Goal: Task Accomplishment & Management: Manage account settings

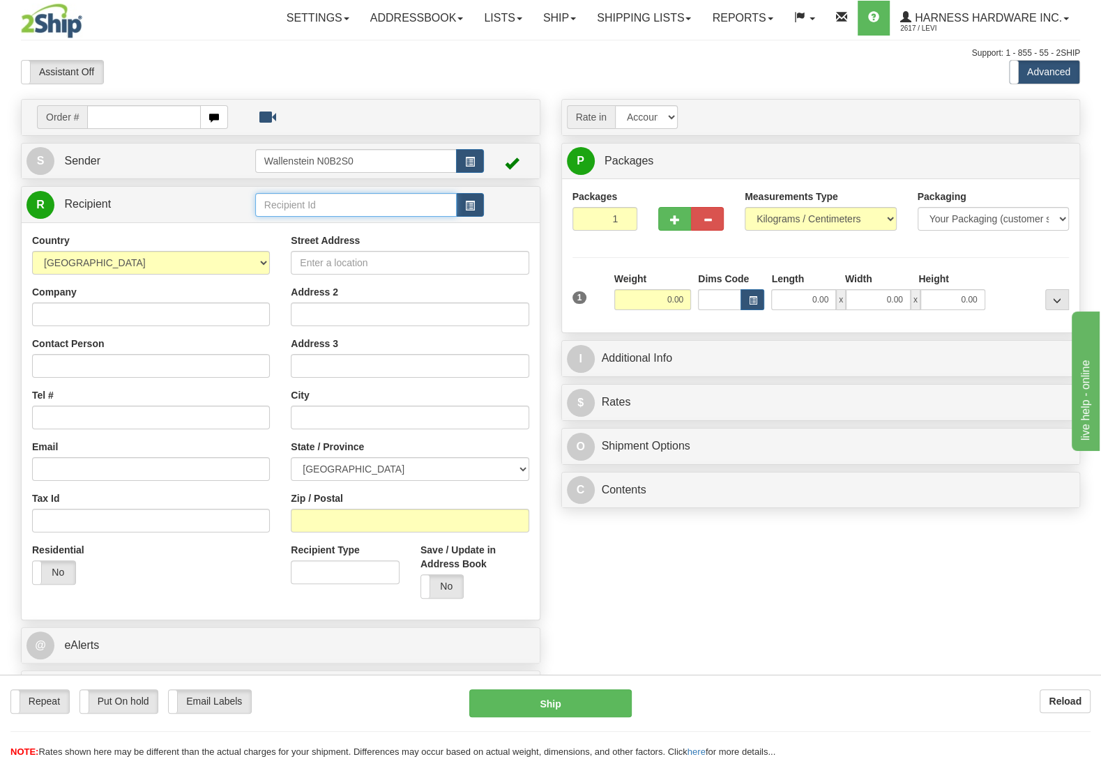
click at [334, 199] on input "text" at bounding box center [356, 205] width 202 height 24
type input "work"
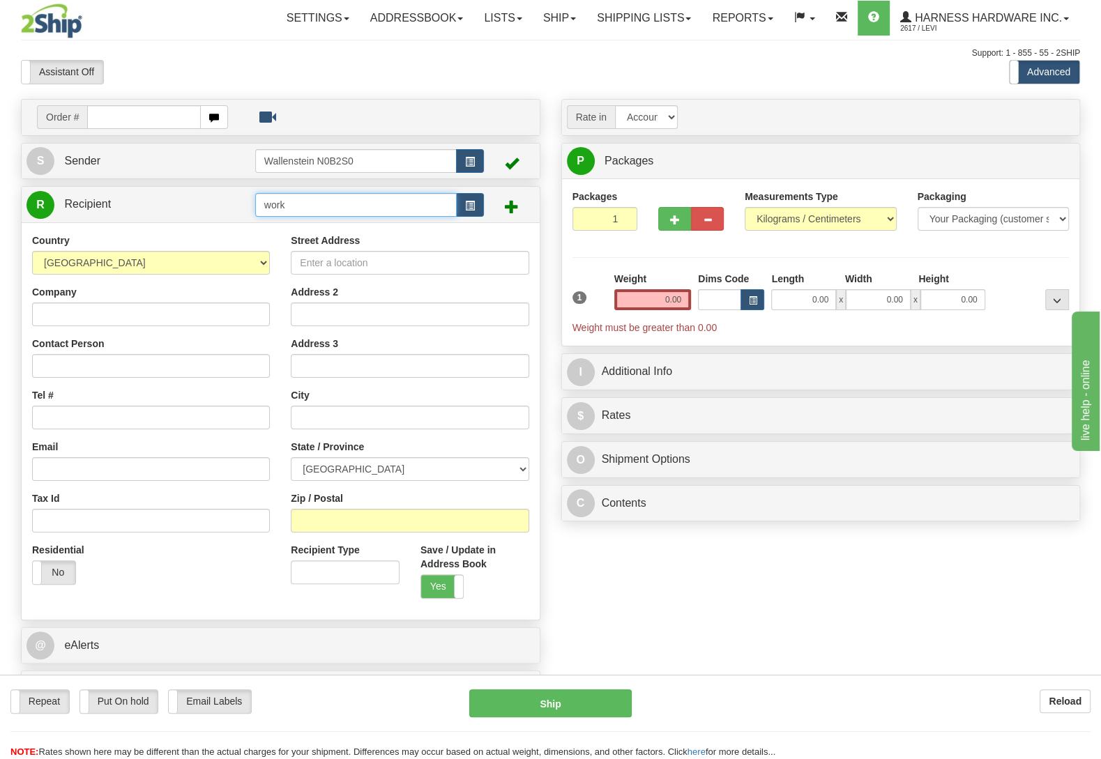
drag, startPoint x: 266, startPoint y: 209, endPoint x: 203, endPoint y: 206, distance: 62.8
click at [255, 206] on input "work" at bounding box center [356, 205] width 202 height 24
type input "KASM"
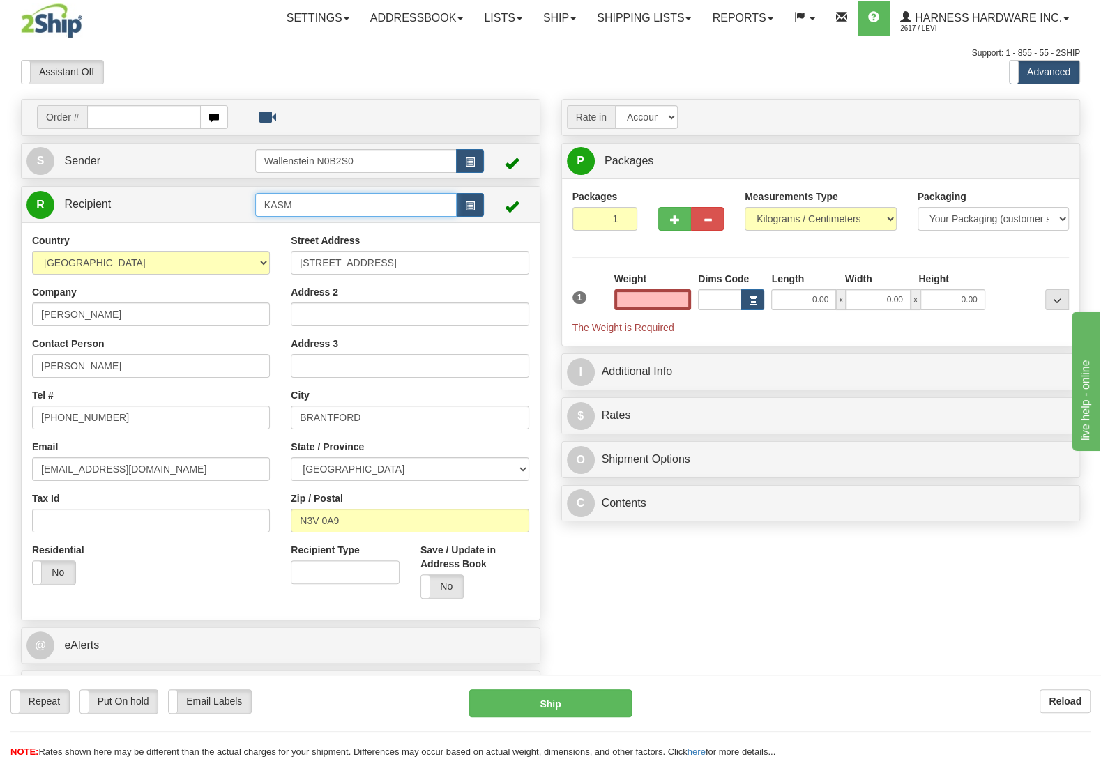
type input "0.00"
drag, startPoint x: 310, startPoint y: 206, endPoint x: 183, endPoint y: 213, distance: 126.4
click at [255, 213] on input "KASM" at bounding box center [356, 205] width 202 height 24
type input "WORD"
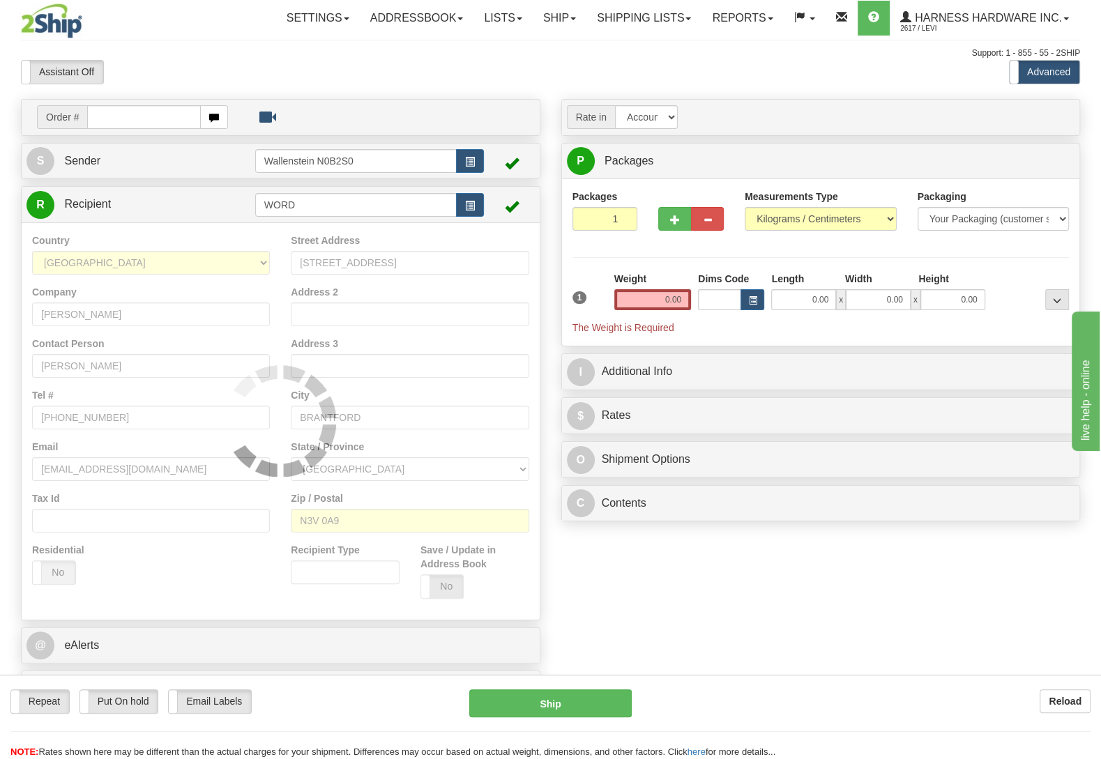
click at [441, 585] on div "Country AFGHANISTAN ALAND ISLANDS ALBANIA ALGERIA AMERICAN SAMOA ANDORRA ANGOLA…" at bounding box center [281, 421] width 518 height 398
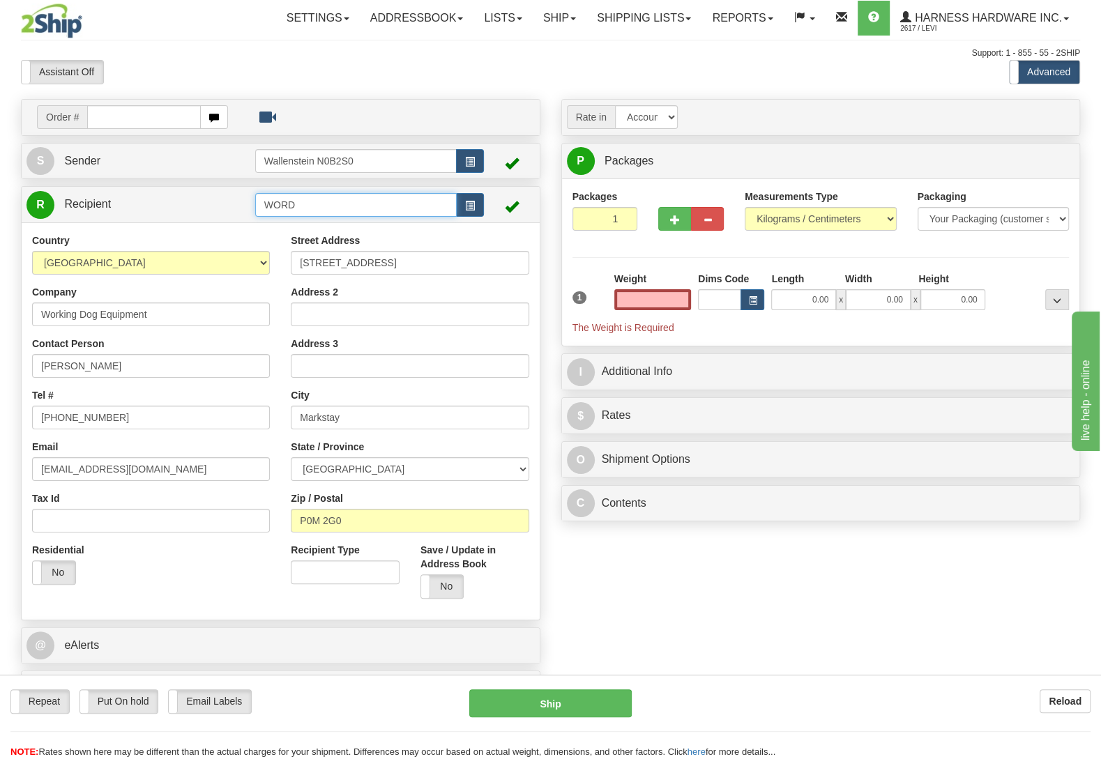
type input "0.00"
click at [323, 209] on input "WORD" at bounding box center [356, 205] width 202 height 24
type input "WORK"
click at [428, 584] on div "Country AFGHANISTAN ALAND ISLANDS ALBANIA ALGERIA AMERICAN SAMOA ANDORRA ANGOLA…" at bounding box center [281, 421] width 518 height 398
click at [659, 310] on input "0.00" at bounding box center [652, 299] width 77 height 21
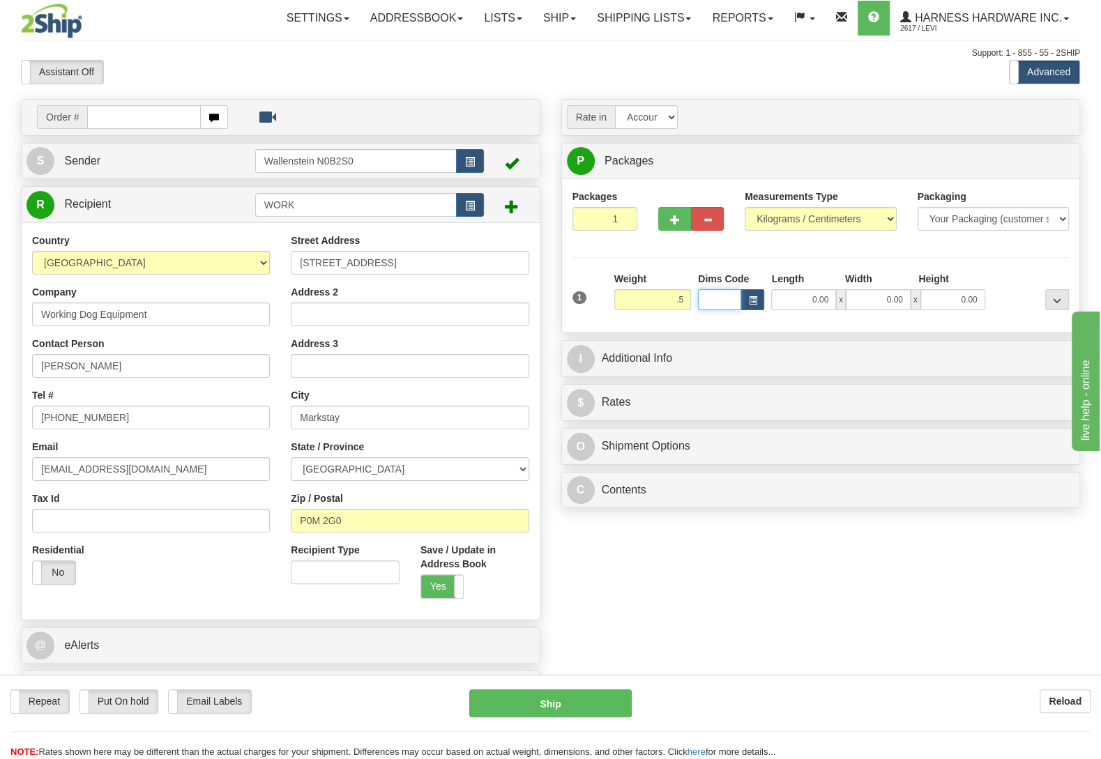
type input "0.50"
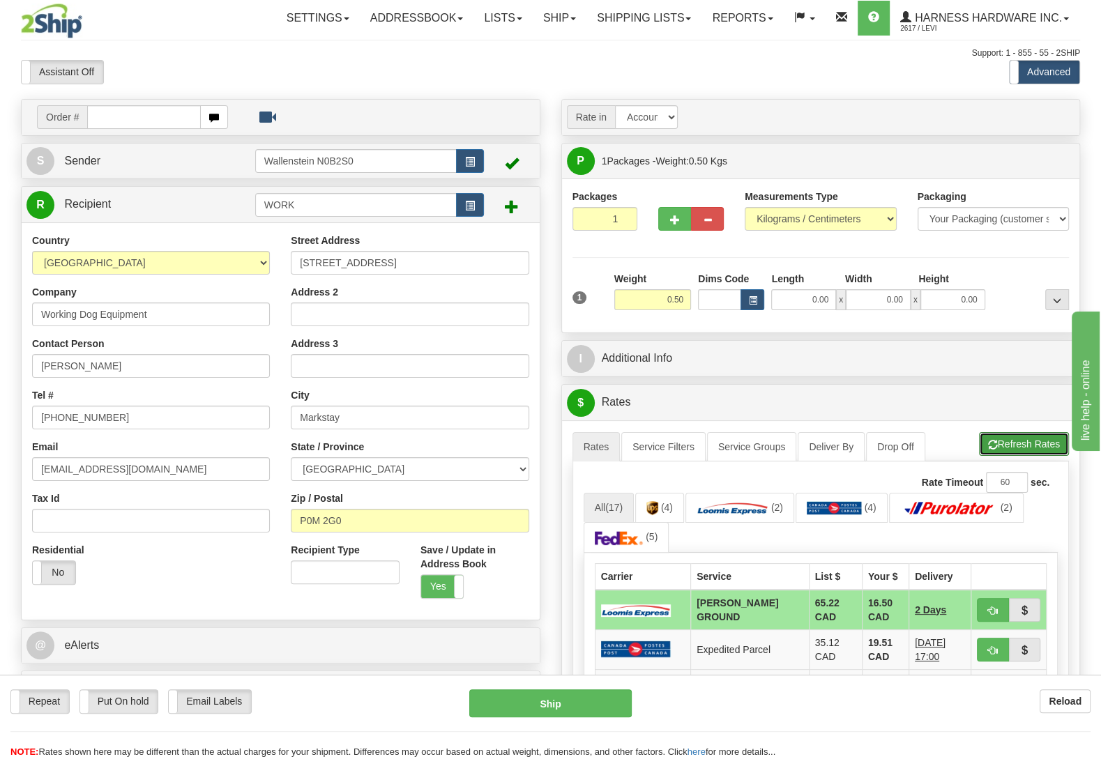
click at [1000, 439] on button "Refresh Rates" at bounding box center [1024, 444] width 90 height 24
click at [313, 204] on input "WORK" at bounding box center [356, 205] width 202 height 24
drag, startPoint x: 1073, startPoint y: 714, endPoint x: 1067, endPoint y: 703, distance: 12.8
click at [1073, 711] on div "Repeat Repeat Put On hold Put On hold Print Order Slip Print Order Slip Email L…" at bounding box center [550, 704] width 1101 height 28
click at [1066, 701] on b "Reload" at bounding box center [1065, 701] width 33 height 11
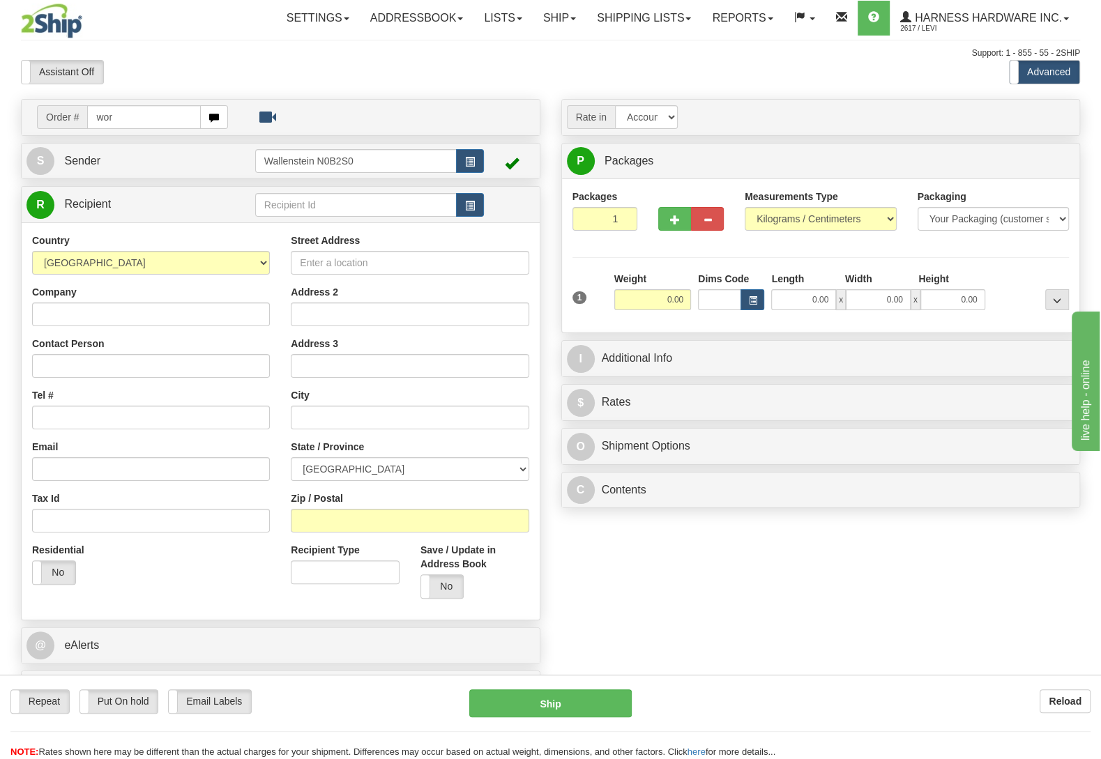
type input "wor"
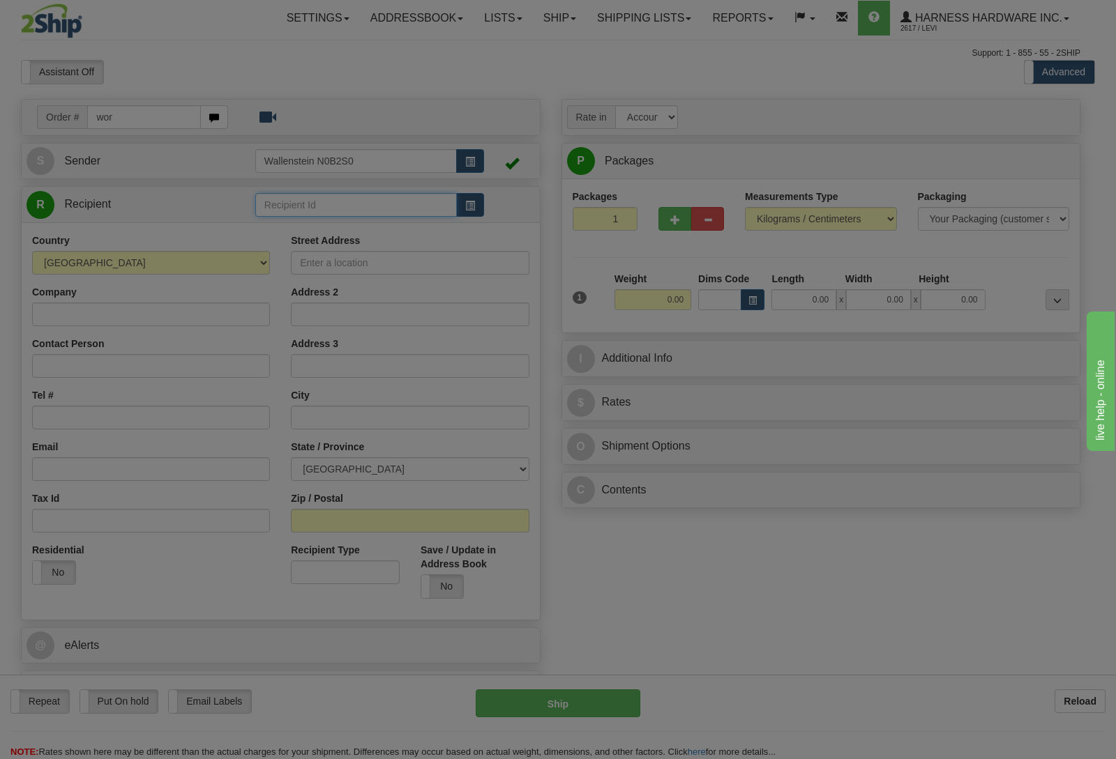
click at [305, 209] on input "text" at bounding box center [356, 205] width 202 height 24
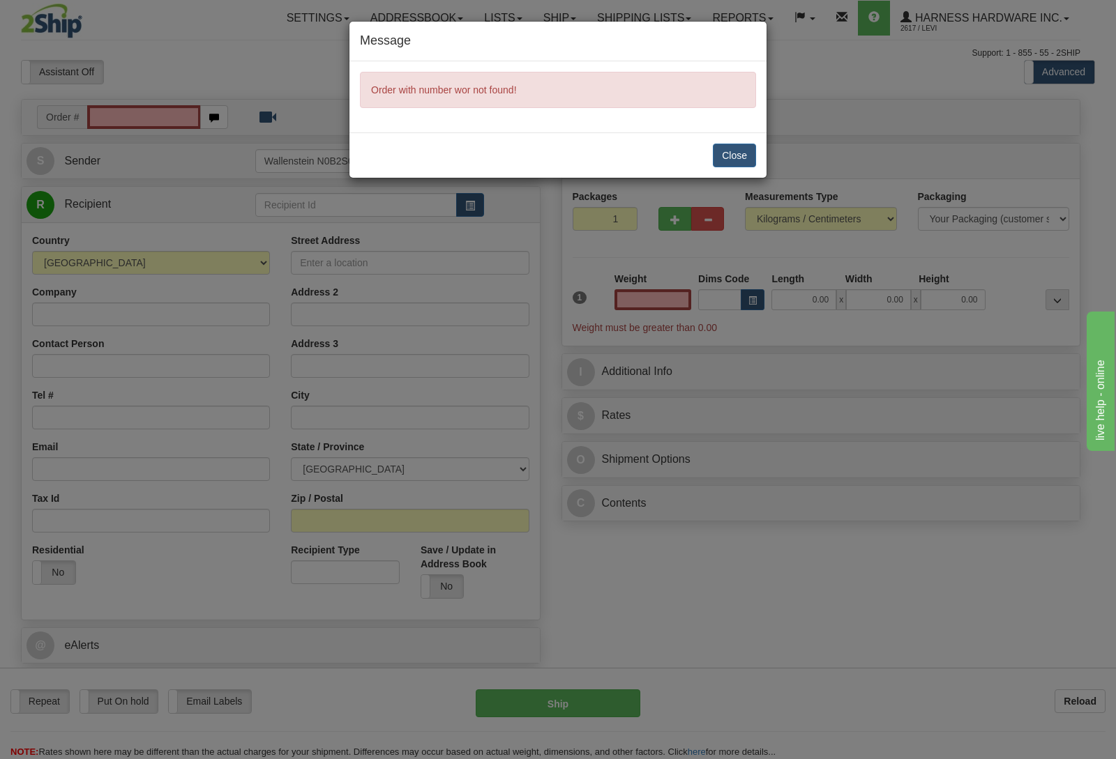
type input "0.00"
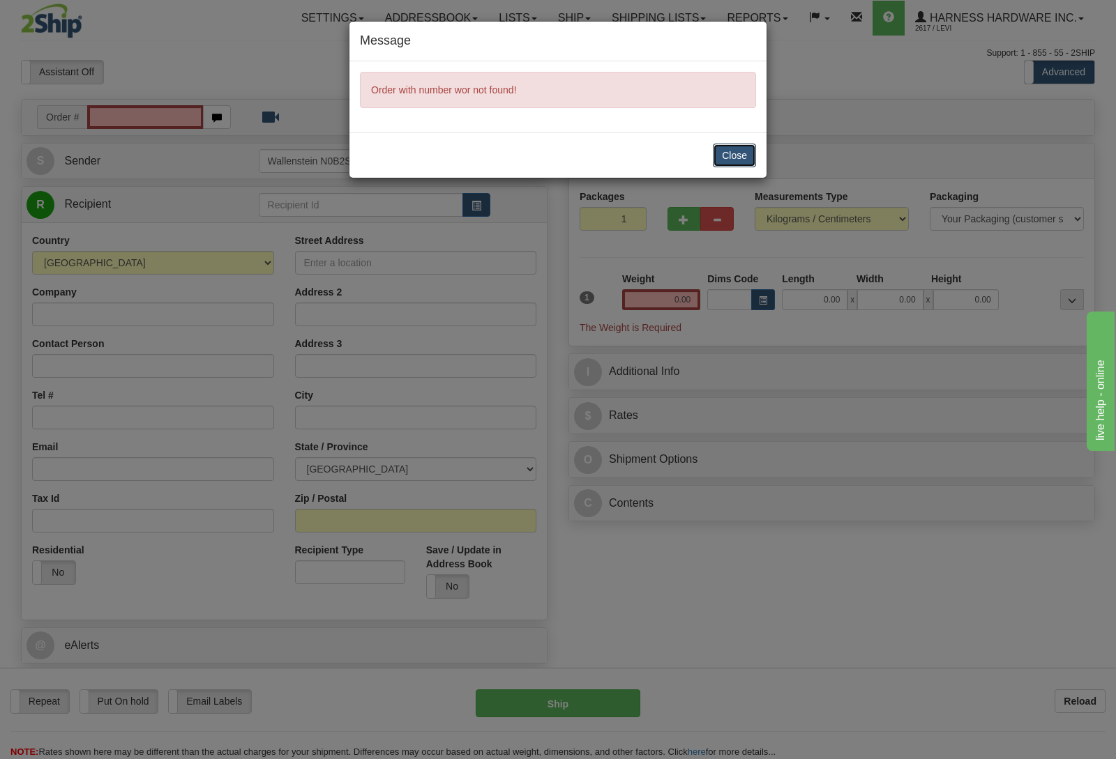
click at [736, 160] on button "Close" at bounding box center [734, 156] width 43 height 24
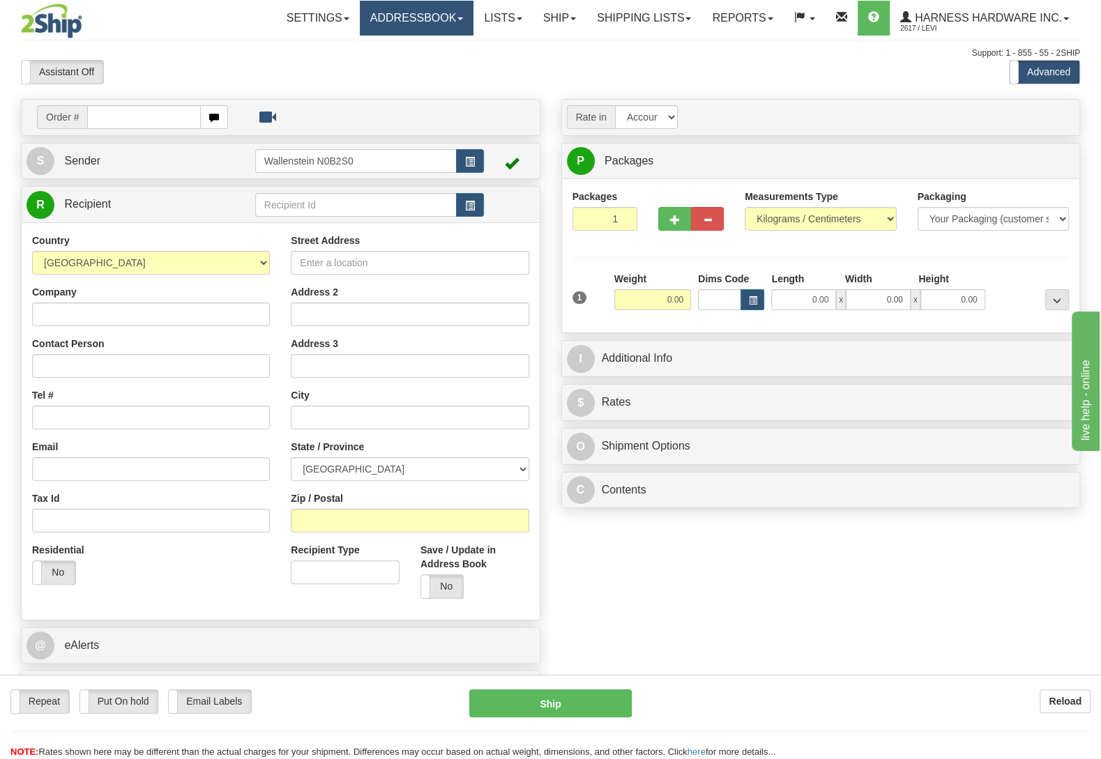
click at [396, 22] on link "Addressbook" at bounding box center [417, 18] width 114 height 35
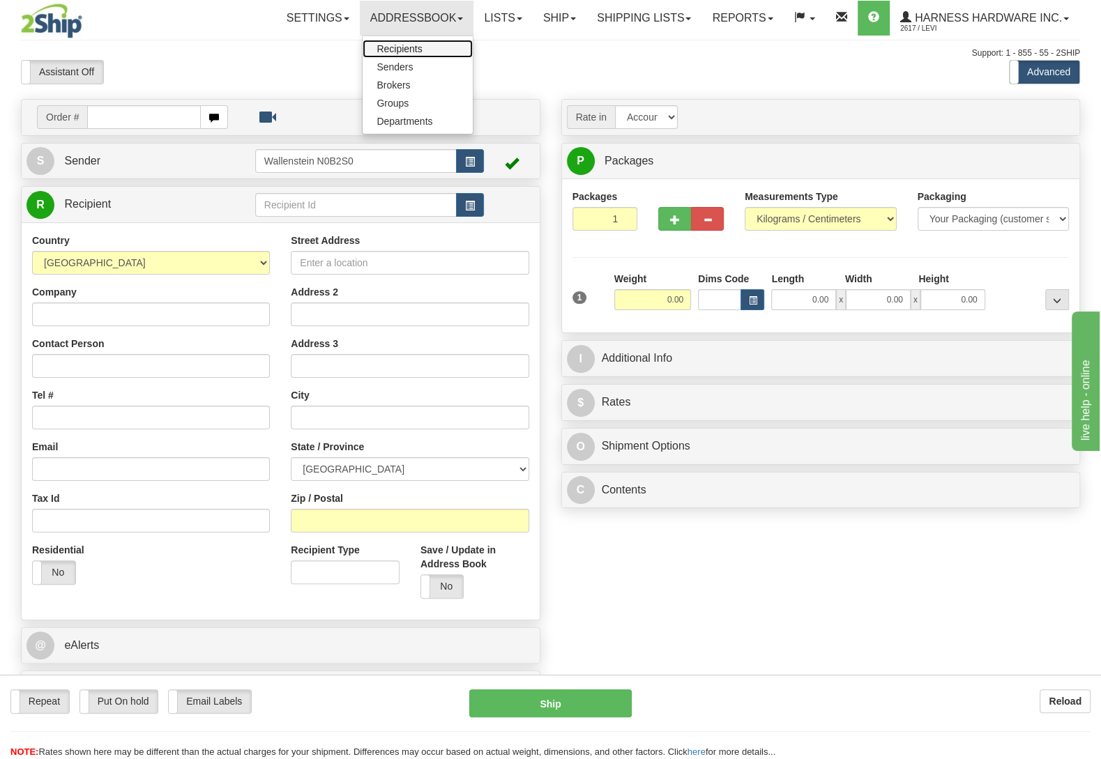
click at [391, 55] on link "Recipients" at bounding box center [418, 49] width 110 height 18
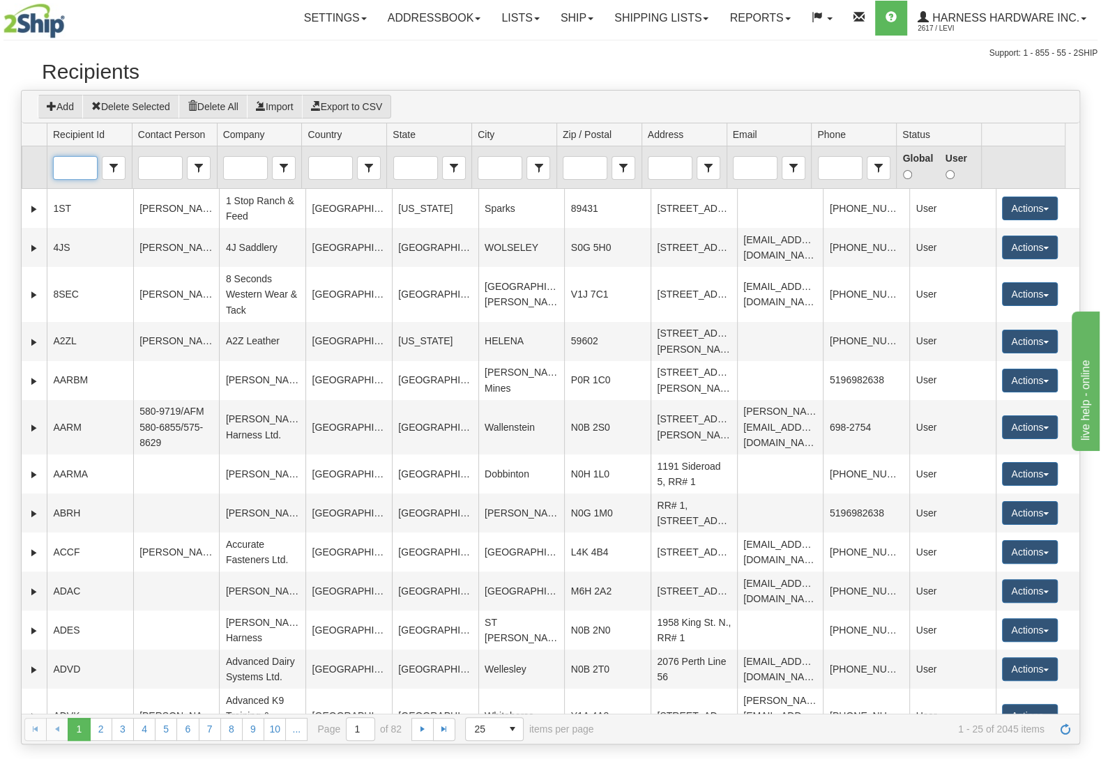
click at [69, 171] on input "Recipient Id" at bounding box center [75, 168] width 43 height 22
type input "word"
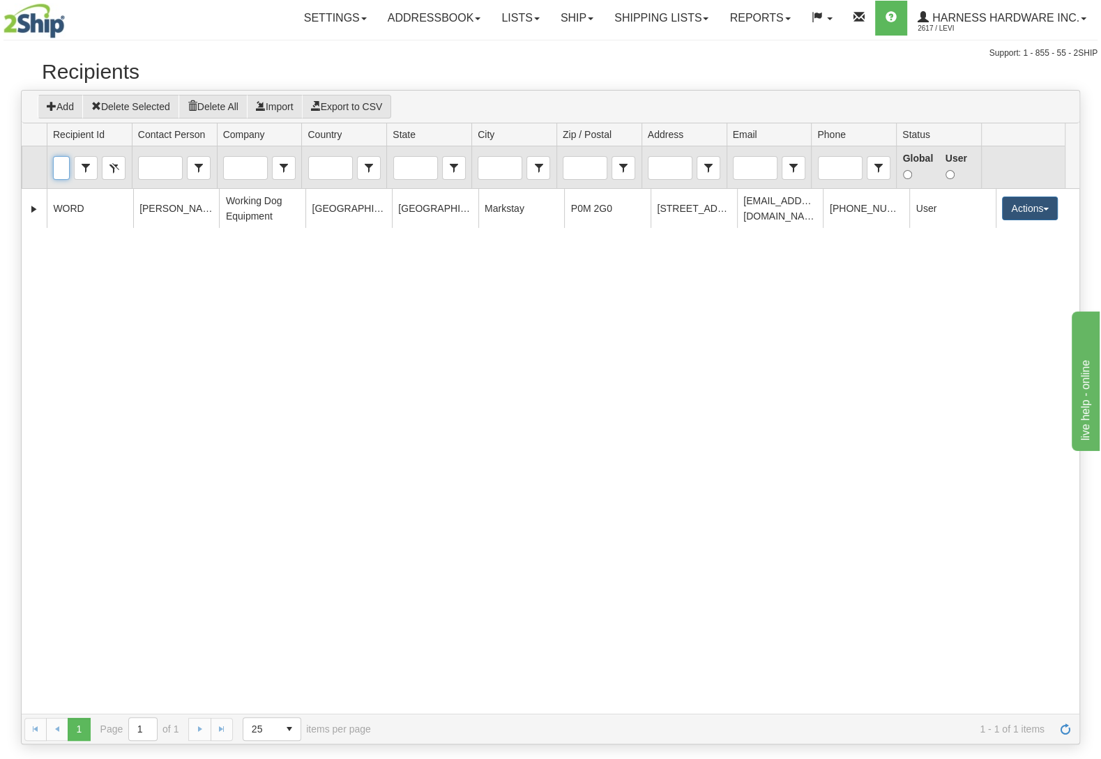
click at [59, 163] on input "word" at bounding box center [62, 168] width 17 height 22
click at [110, 166] on button "Clear" at bounding box center [114, 168] width 24 height 24
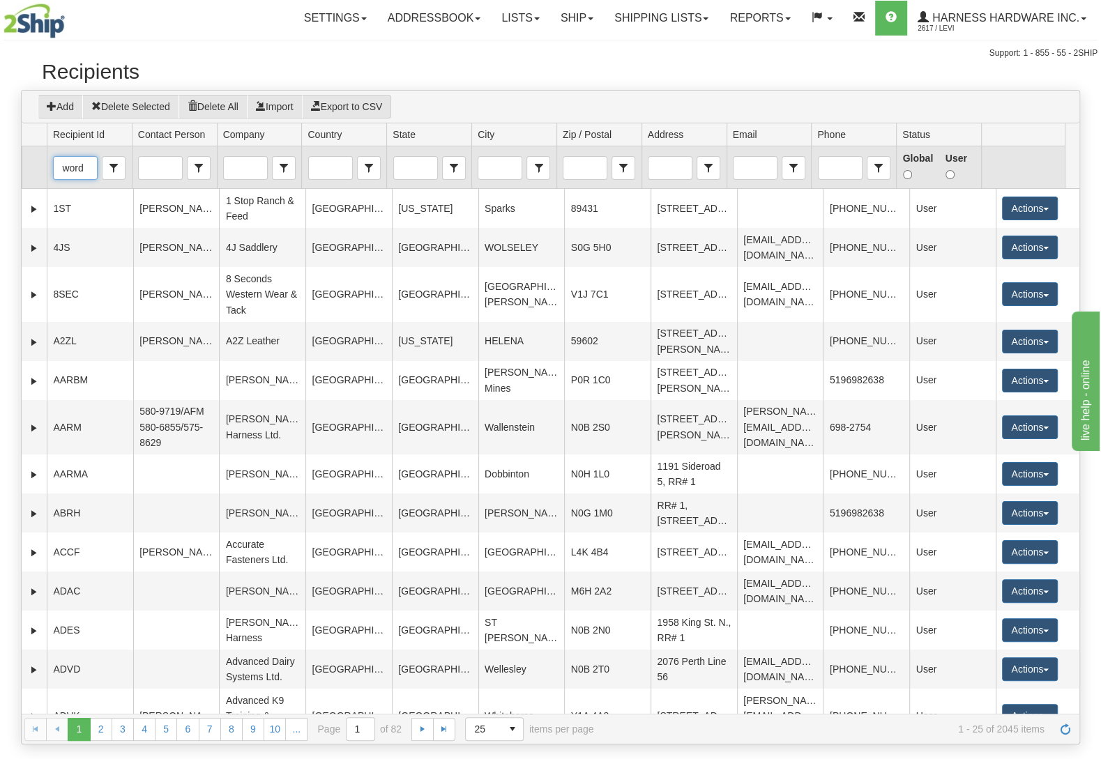
click at [72, 170] on input "word" at bounding box center [75, 168] width 43 height 22
type input "work"
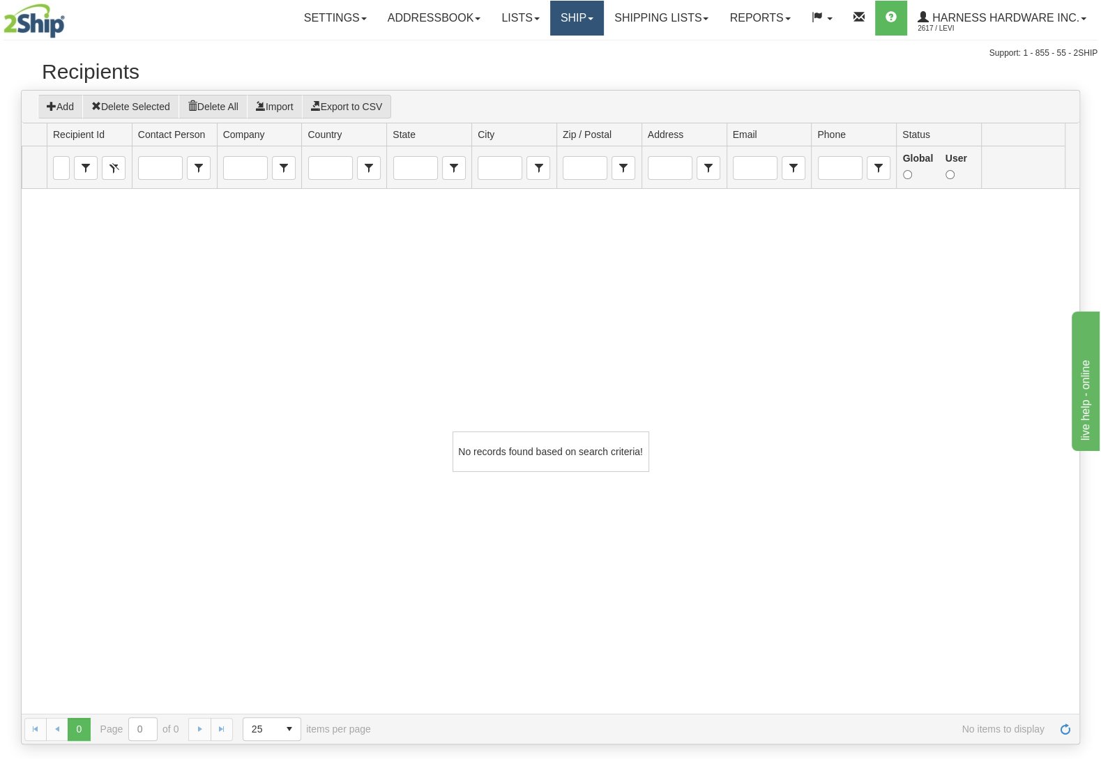
click at [573, 20] on link "Ship" at bounding box center [577, 18] width 54 height 35
click at [559, 51] on link "Ship Screen" at bounding box center [540, 49] width 126 height 18
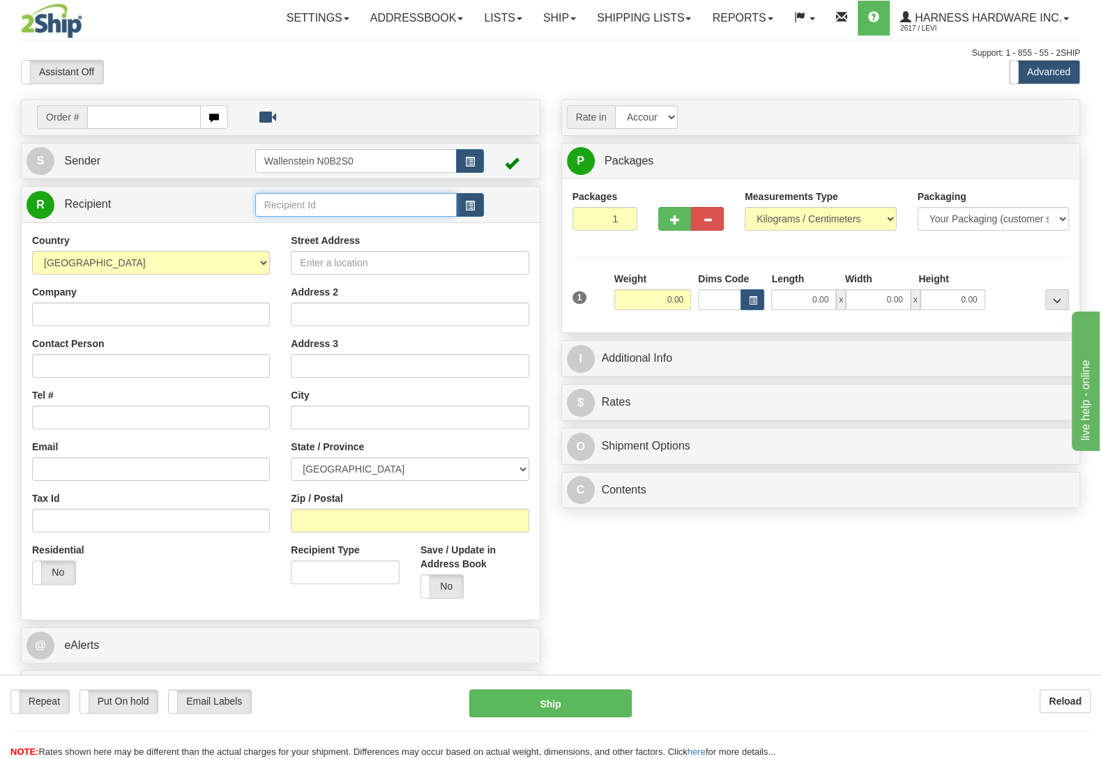
click at [311, 204] on input "text" at bounding box center [356, 205] width 202 height 24
type input "kasm"
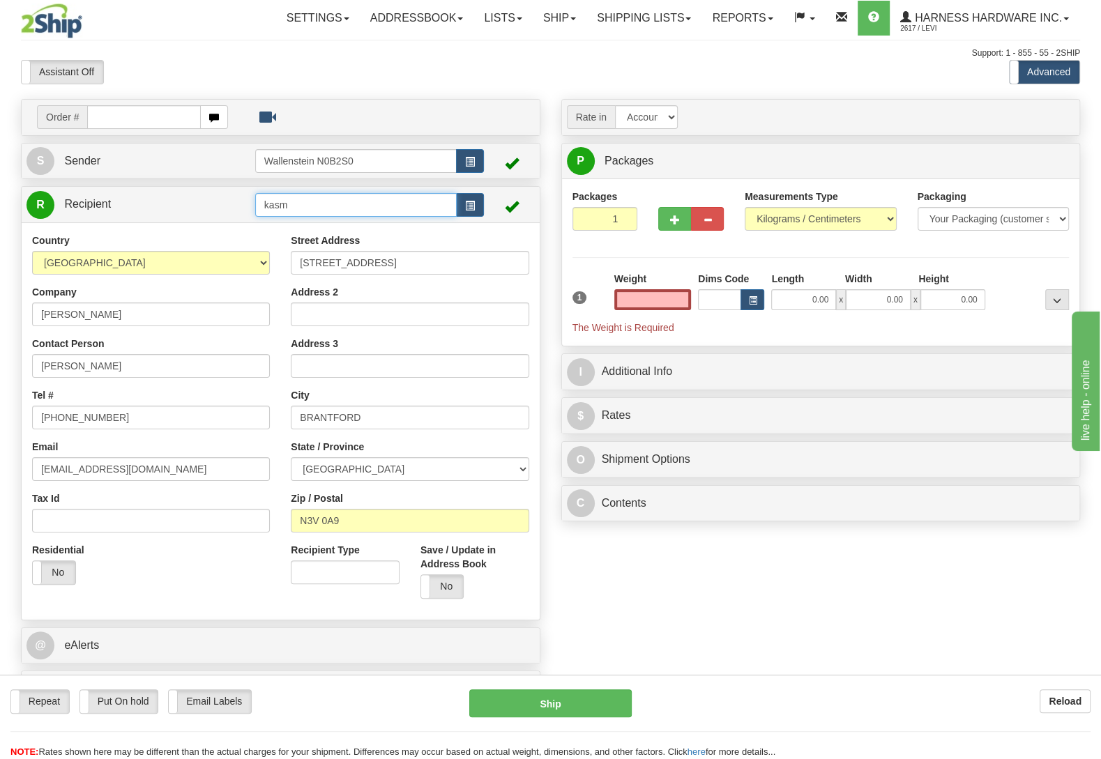
type input "0.00"
drag, startPoint x: 321, startPoint y: 210, endPoint x: 192, endPoint y: 195, distance: 129.2
click at [255, 195] on input "kasm" at bounding box center [356, 205] width 202 height 24
type input "WORK"
click at [663, 298] on input "0.00" at bounding box center [652, 299] width 77 height 21
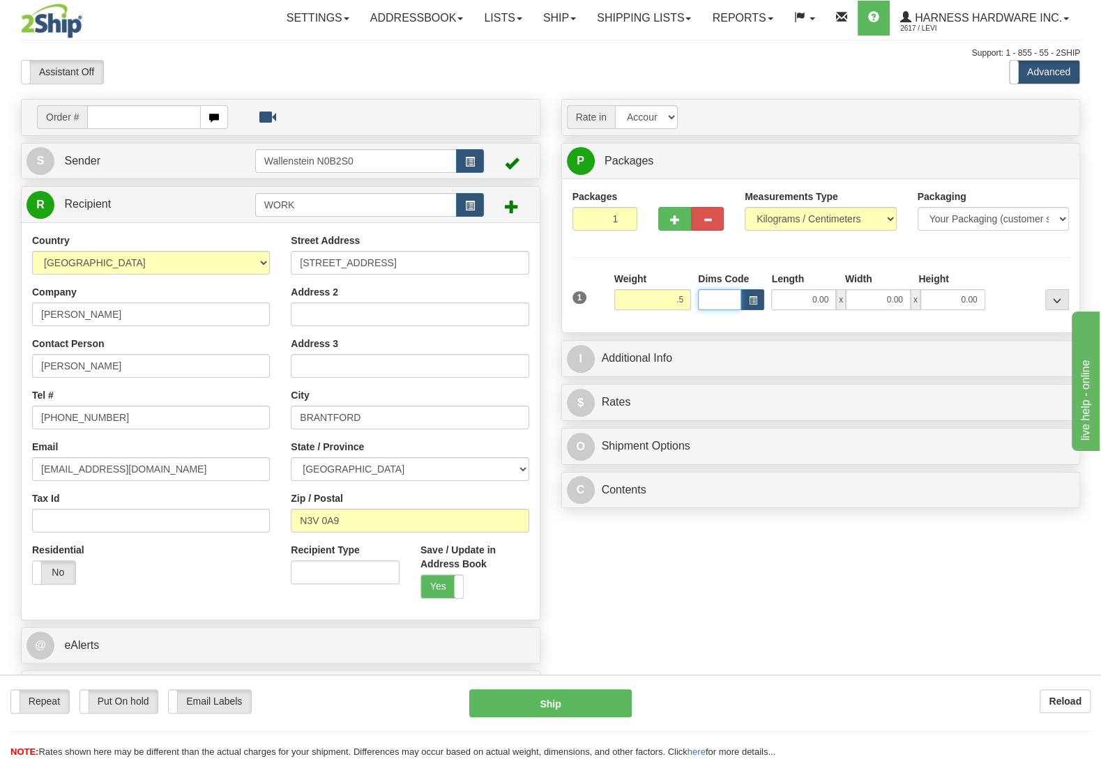
type input "0.50"
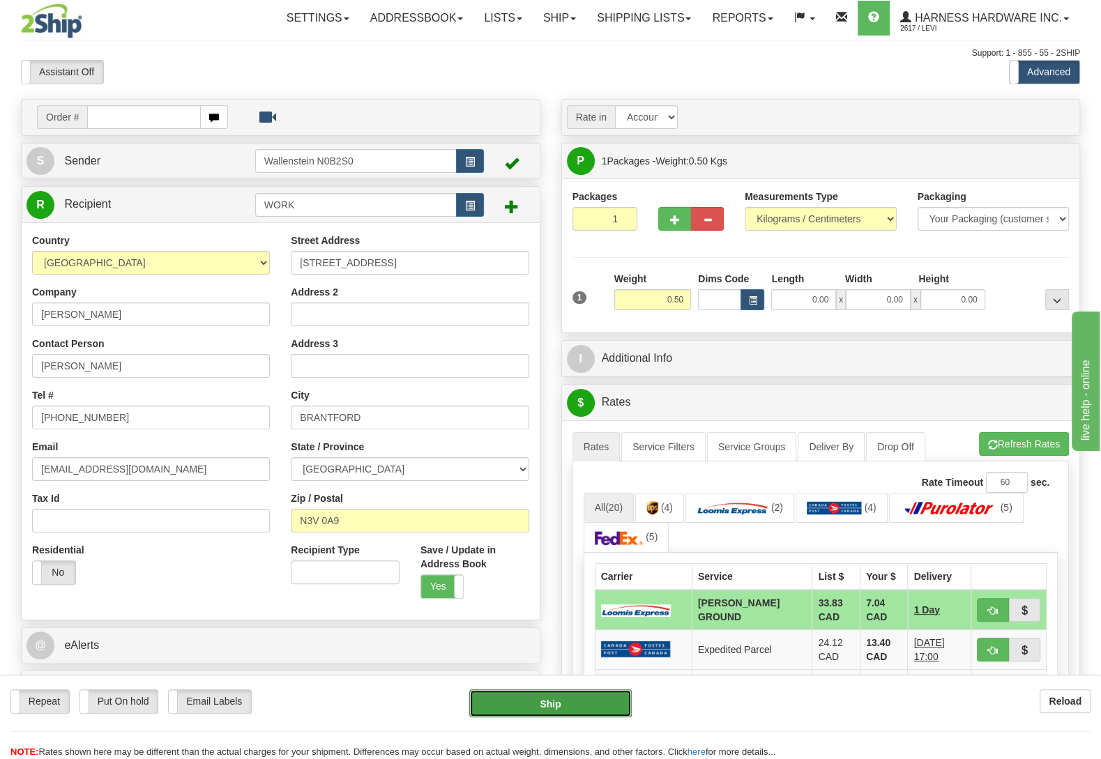
click at [555, 698] on button "Ship" at bounding box center [550, 704] width 162 height 28
type input "DD"
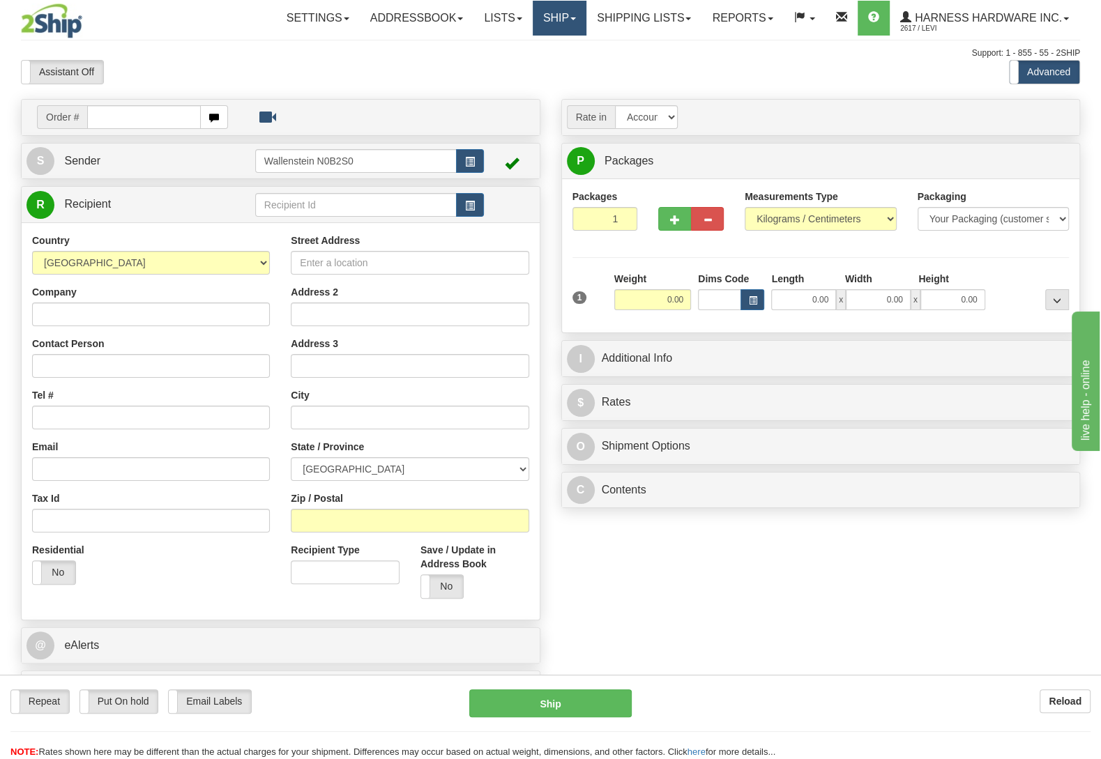
click at [553, 20] on link "Ship" at bounding box center [560, 18] width 54 height 35
click at [525, 45] on link "Ship Screen" at bounding box center [523, 49] width 126 height 18
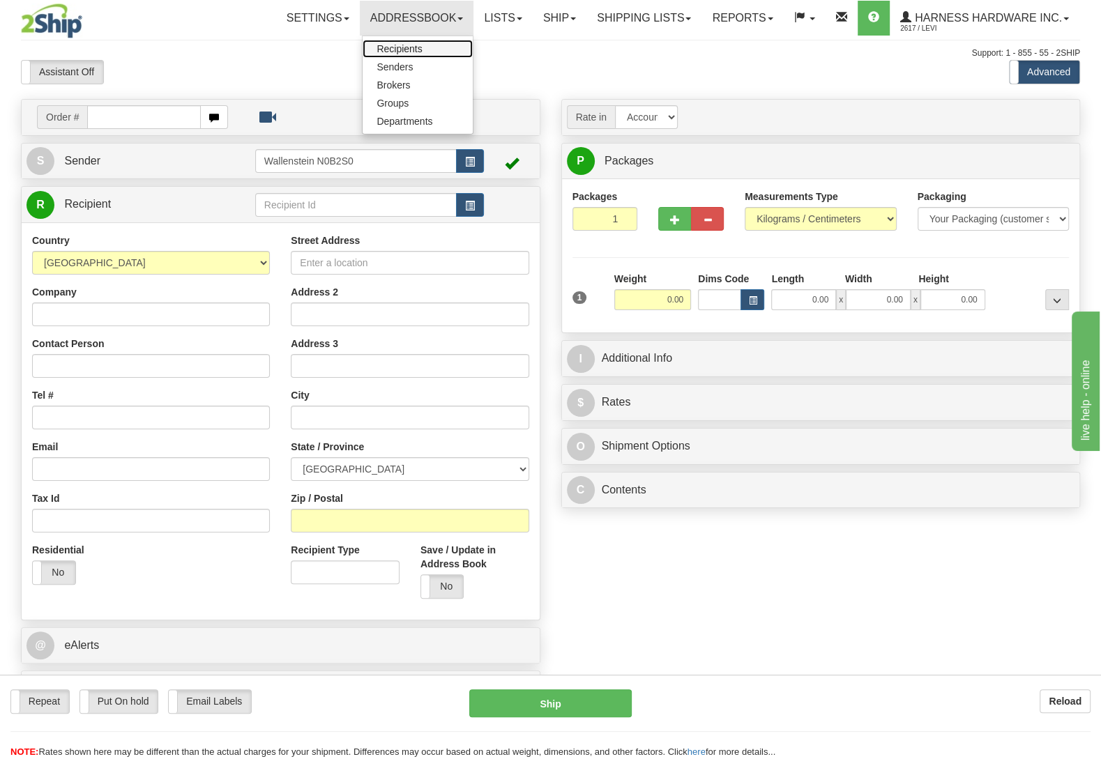
click at [386, 45] on span "Recipients" at bounding box center [399, 48] width 45 height 11
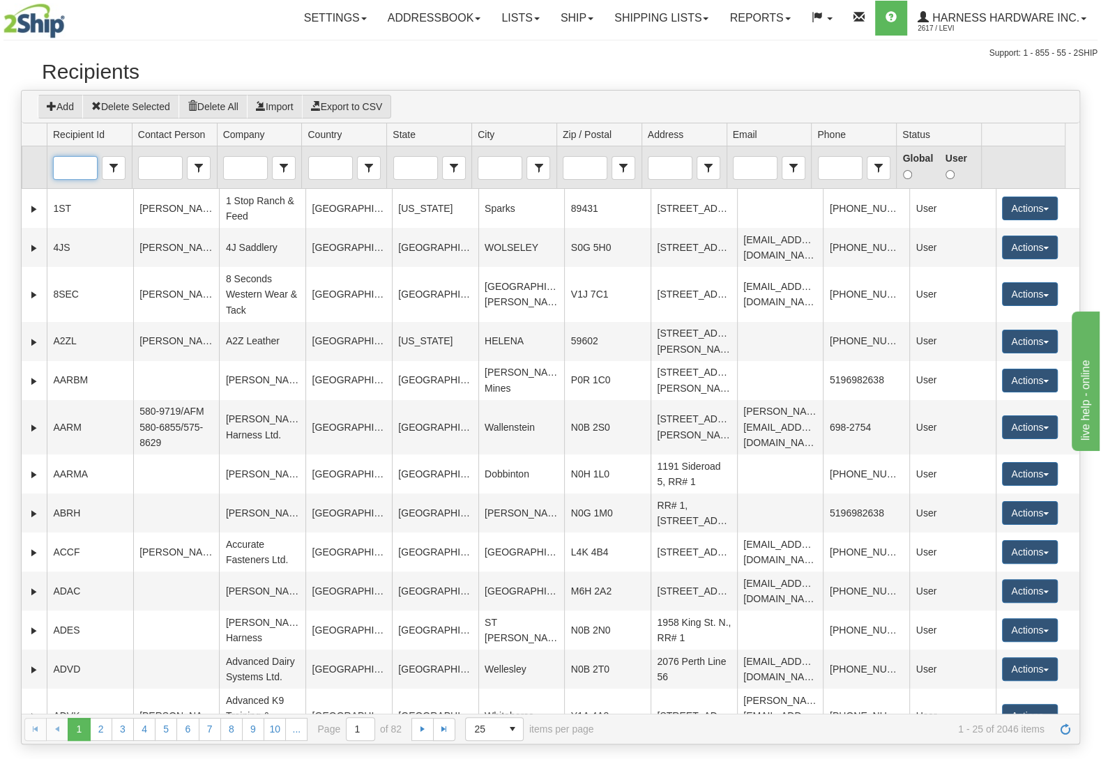
click at [66, 170] on input "Recipient Id" at bounding box center [75, 168] width 43 height 22
type input "WORK"
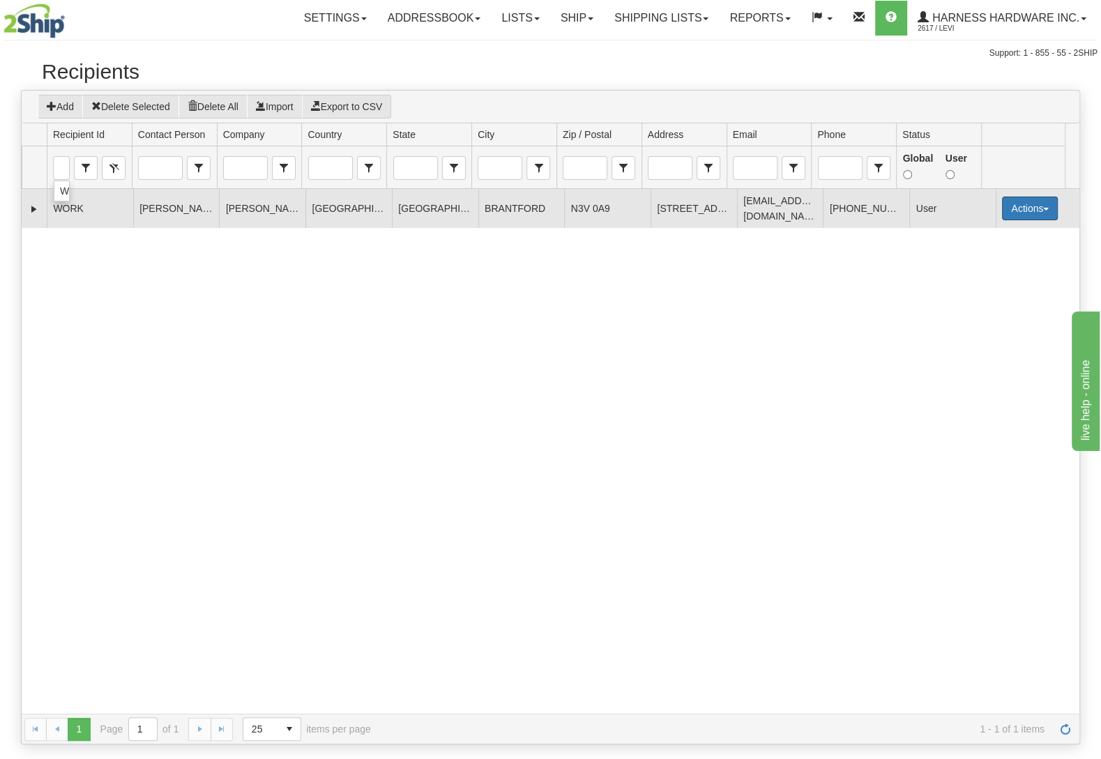
drag, startPoint x: 1007, startPoint y: 202, endPoint x: 1001, endPoint y: 208, distance: 8.9
click at [1007, 204] on button "Actions" at bounding box center [1030, 209] width 56 height 24
click at [981, 234] on link "Edit" at bounding box center [1002, 235] width 112 height 18
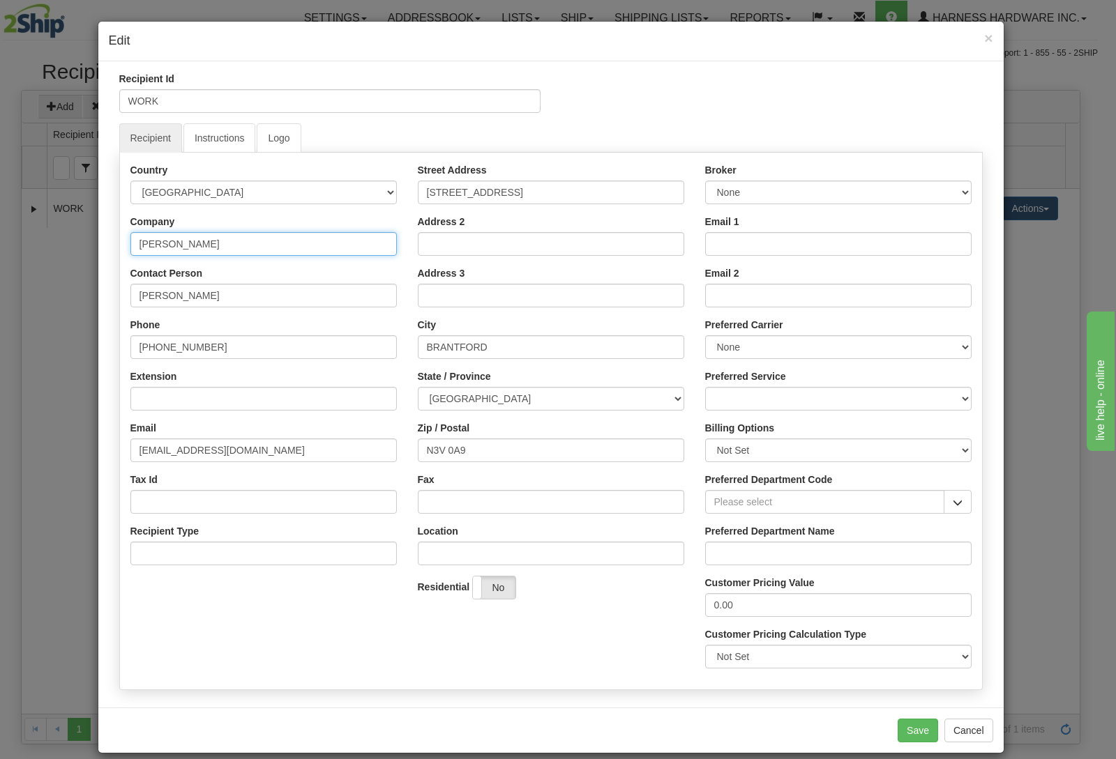
drag, startPoint x: 246, startPoint y: 241, endPoint x: 1, endPoint y: 227, distance: 245.9
click at [130, 232] on input "Kassandra Morales" at bounding box center [263, 244] width 266 height 24
drag, startPoint x: 238, startPoint y: 163, endPoint x: 202, endPoint y: 199, distance: 51.3
click at [237, 164] on div "Country AFGHANISTAN ALAND ISLANDS ALBANIA ALGERIA AMERICAN SAMOA ANDORRA ANGOLA…" at bounding box center [550, 422] width 863 height 538
click at [236, 241] on input "Kassandra Morales" at bounding box center [263, 244] width 266 height 24
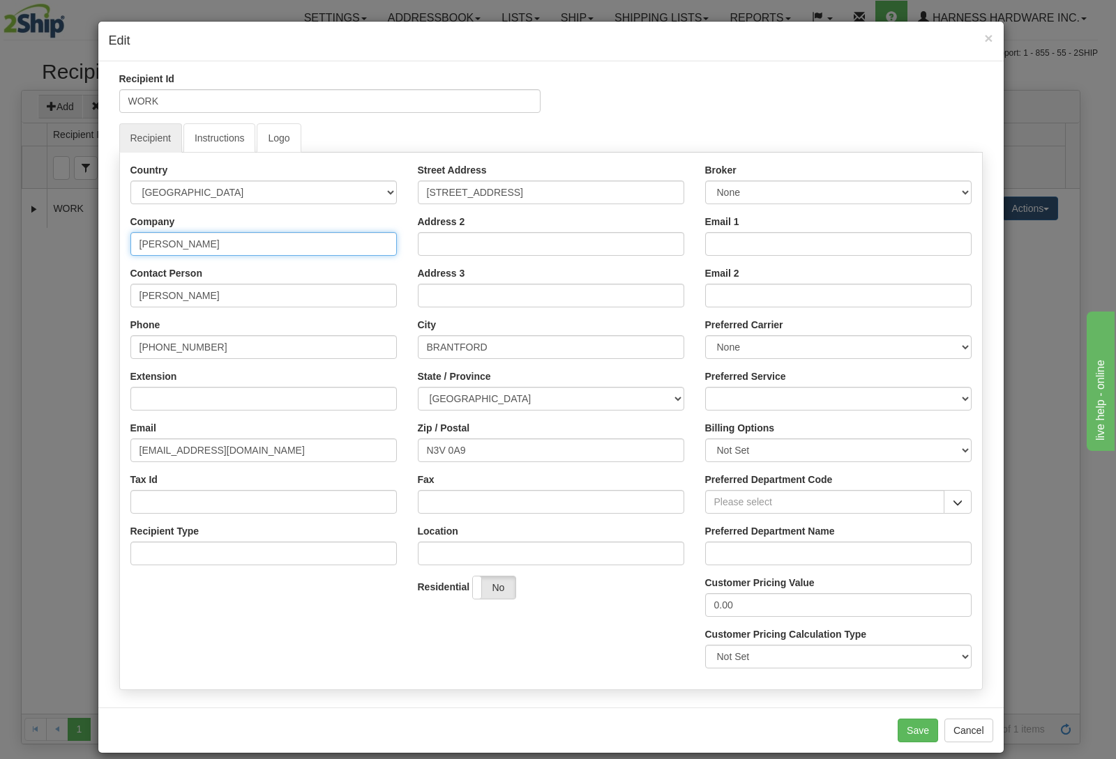
drag, startPoint x: 189, startPoint y: 237, endPoint x: 44, endPoint y: 226, distance: 145.5
click at [130, 232] on input "Kassandra Morales" at bounding box center [263, 244] width 266 height 24
paste input "Working K9 Supply Co"
type input "Working K9 Supply Co"
drag, startPoint x: 928, startPoint y: 723, endPoint x: 1520, endPoint y: 539, distance: 619.8
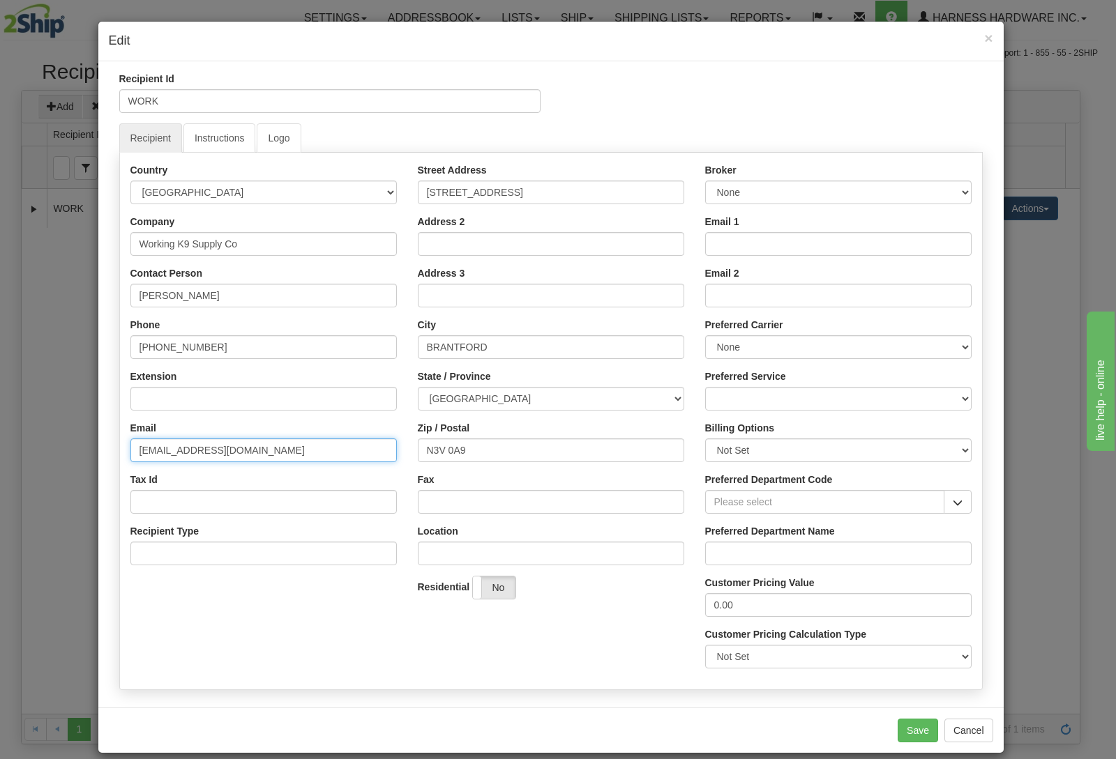
drag, startPoint x: 146, startPoint y: 447, endPoint x: 0, endPoint y: 455, distance: 146.7
click at [130, 455] on input "kassiec2003@gmail.com" at bounding box center [263, 451] width 266 height 24
paste input "workingk9supplyco"
type input "workingk9supplyco@gmail.com"
click at [906, 729] on button "Save" at bounding box center [918, 731] width 40 height 24
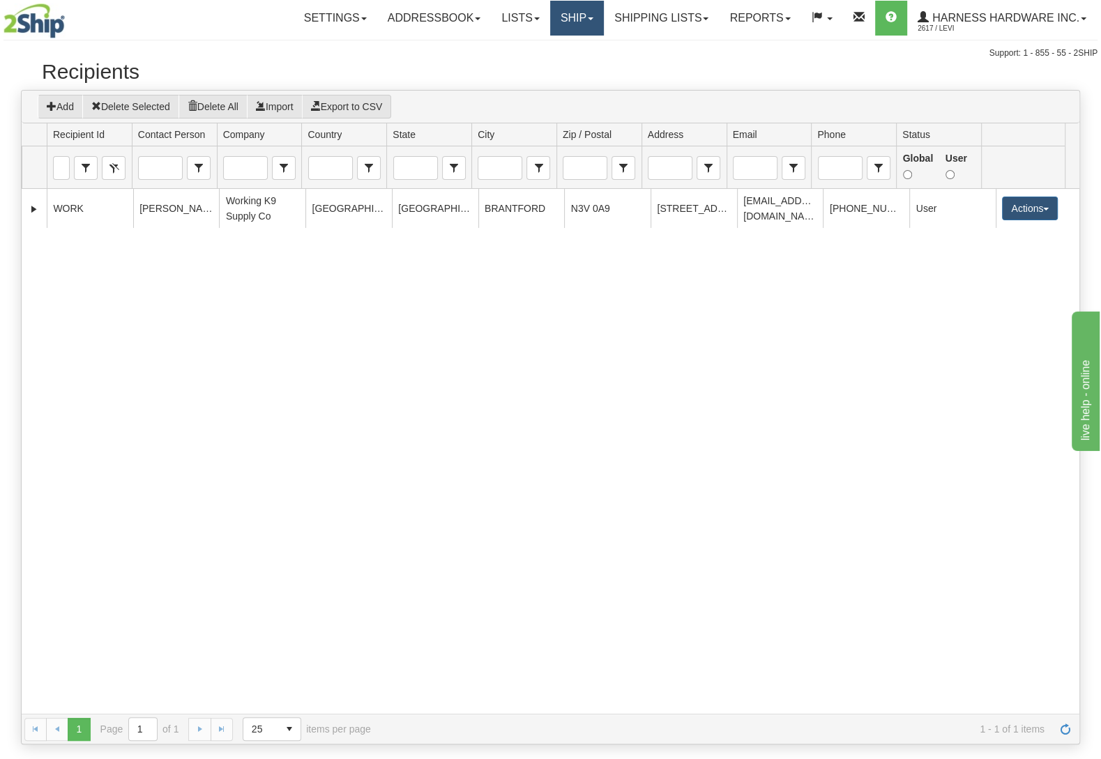
click at [553, 22] on link "Ship" at bounding box center [577, 18] width 54 height 35
drag, startPoint x: 534, startPoint y: 48, endPoint x: 637, endPoint y: 83, distance: 109.6
click at [534, 47] on span "Ship Screen" at bounding box center [517, 48] width 53 height 11
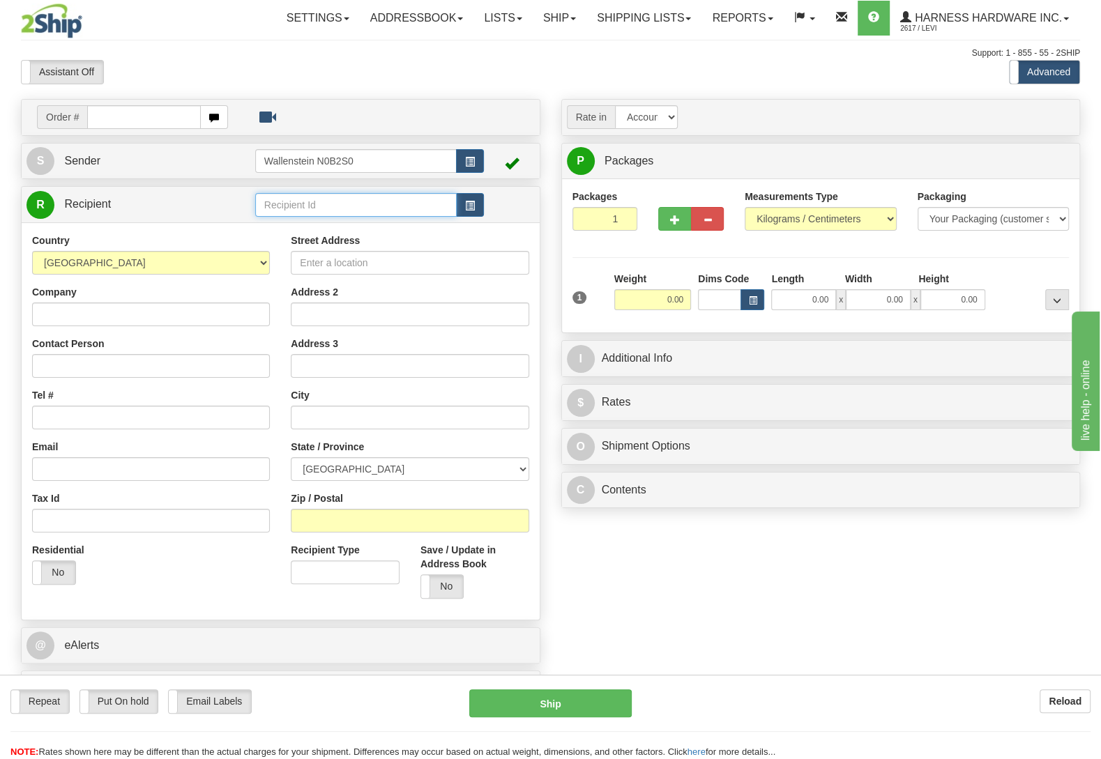
click at [321, 206] on input "text" at bounding box center [356, 205] width 202 height 24
type input "e"
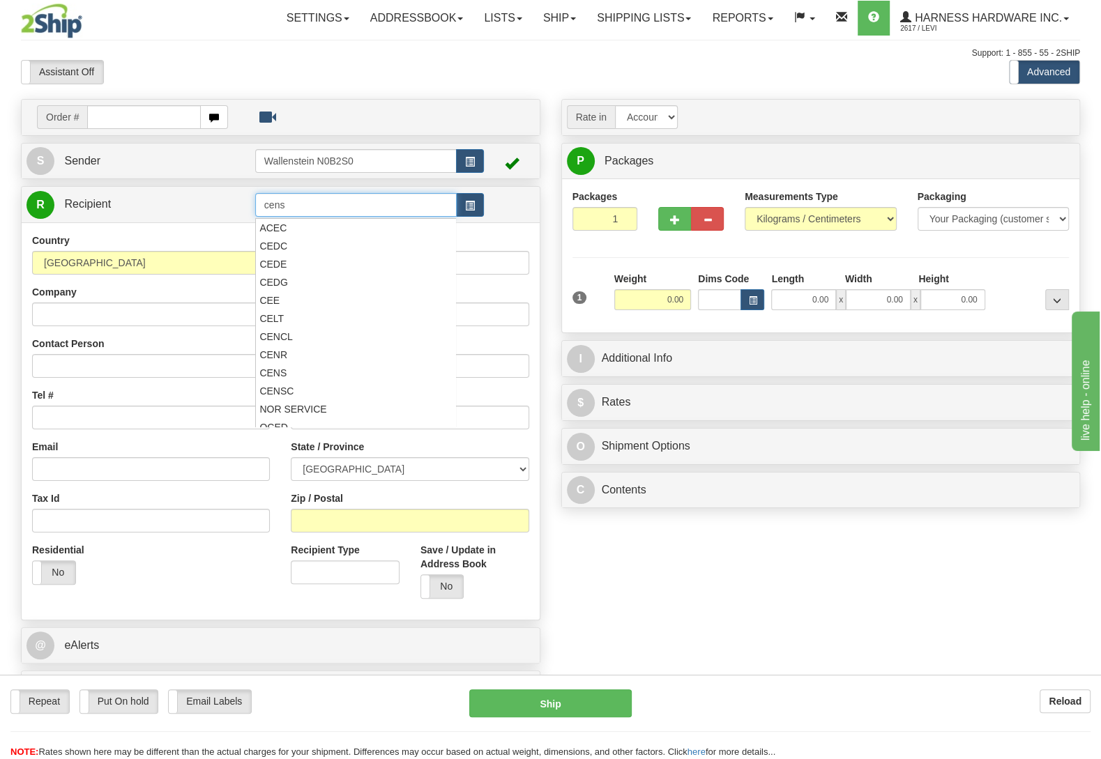
type input "cens"
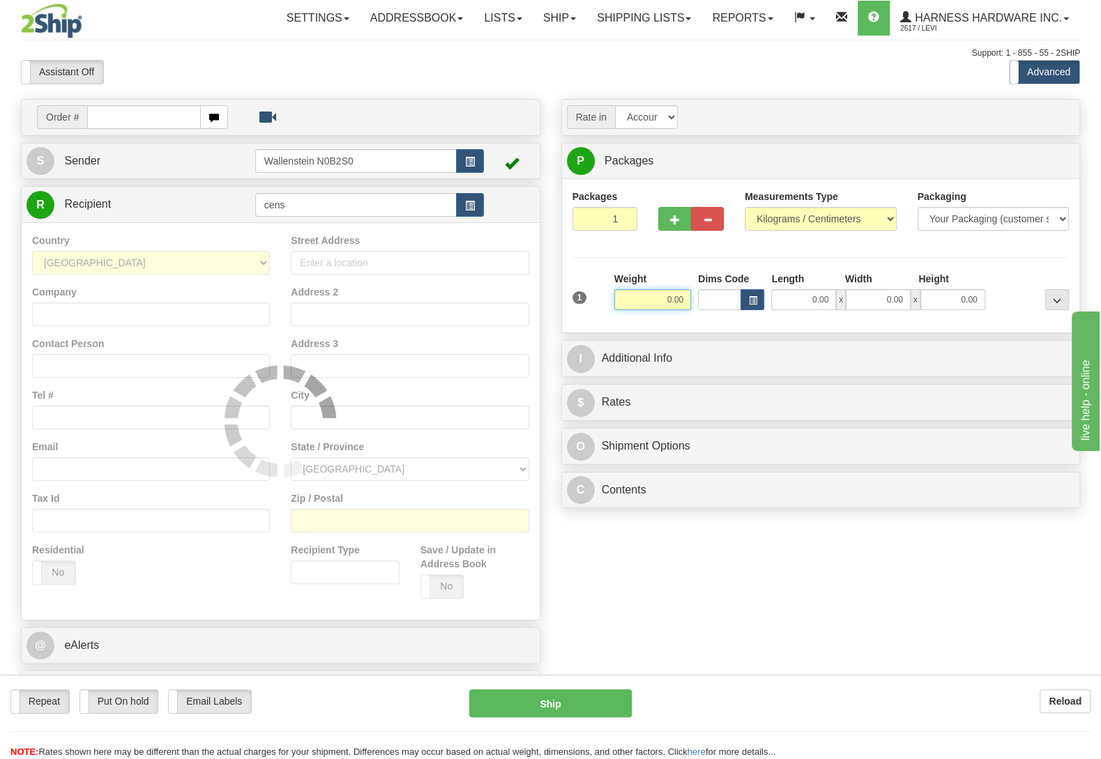
type input "11"
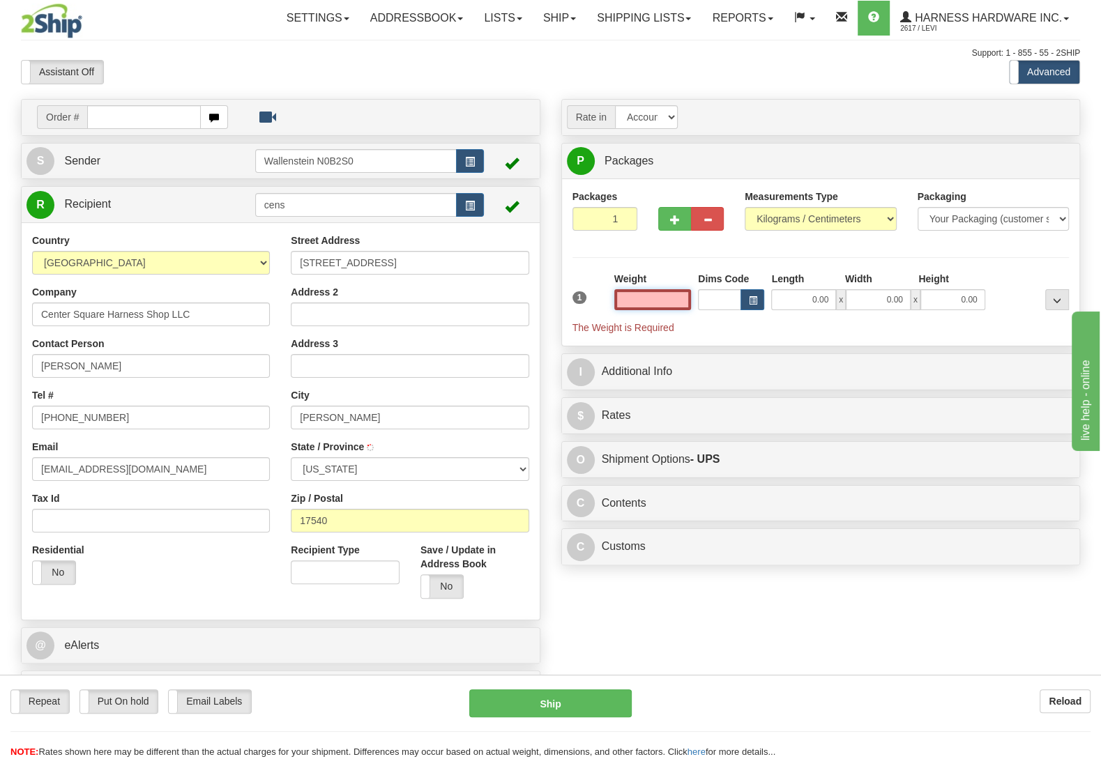
select select
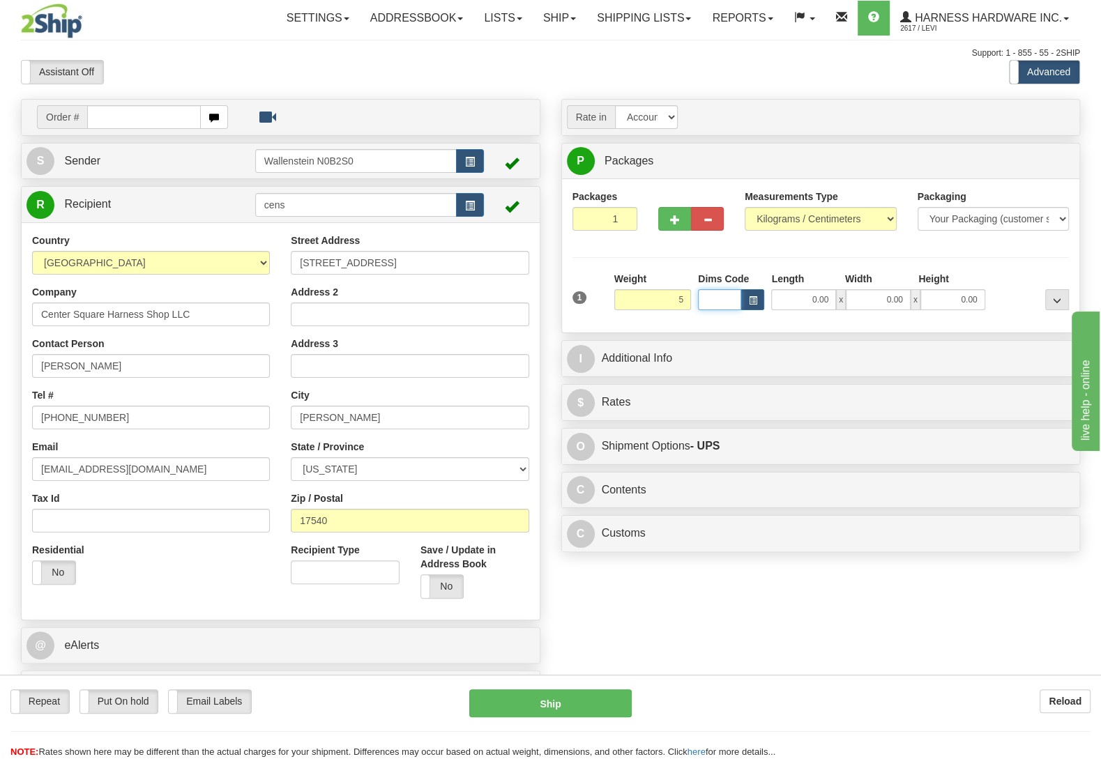
type input "5.00"
type input "11"
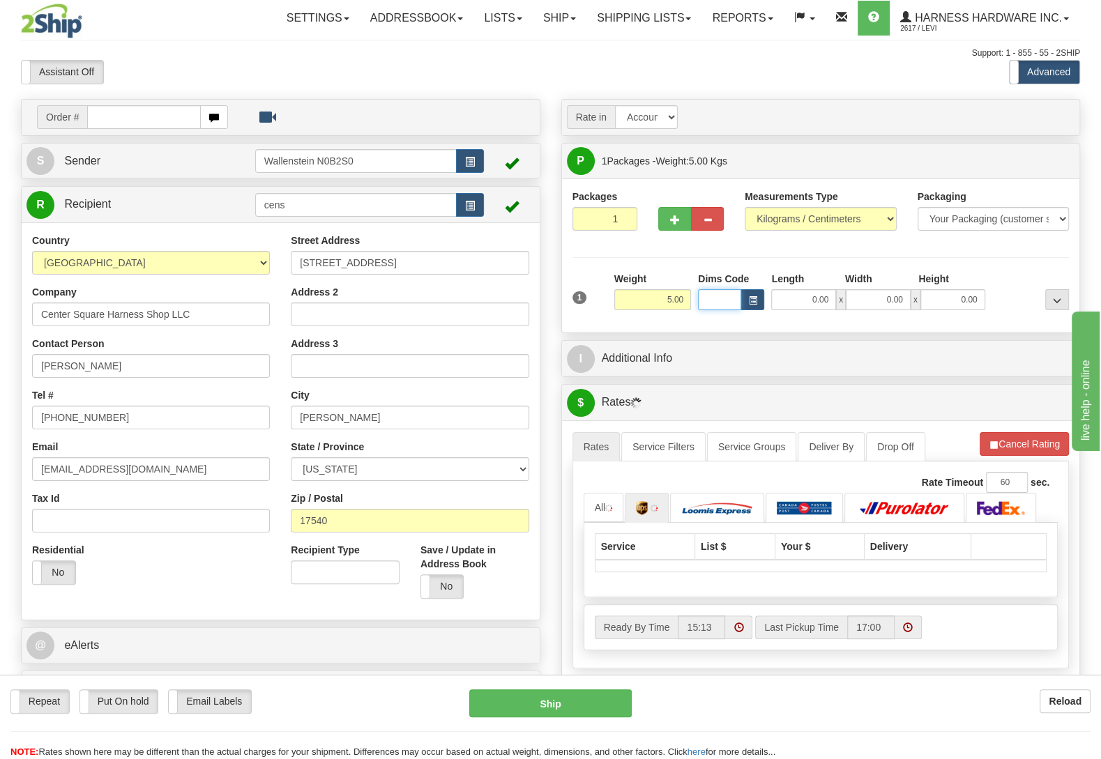
select select
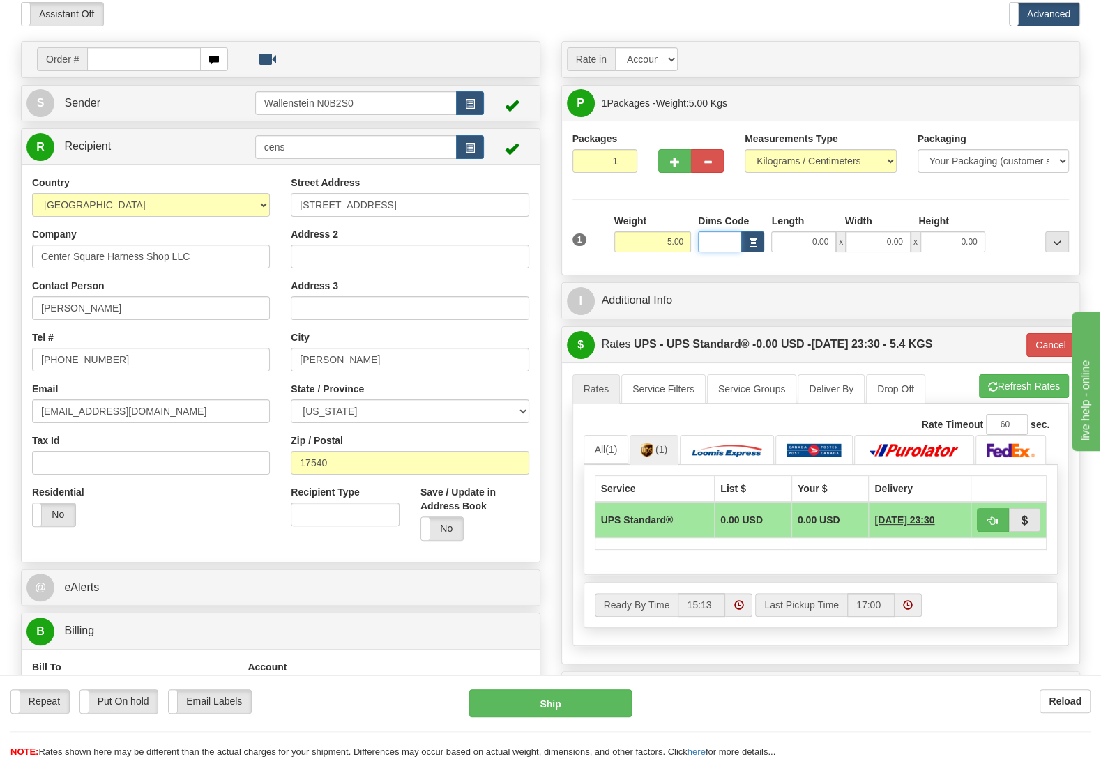
scroll to position [293, 0]
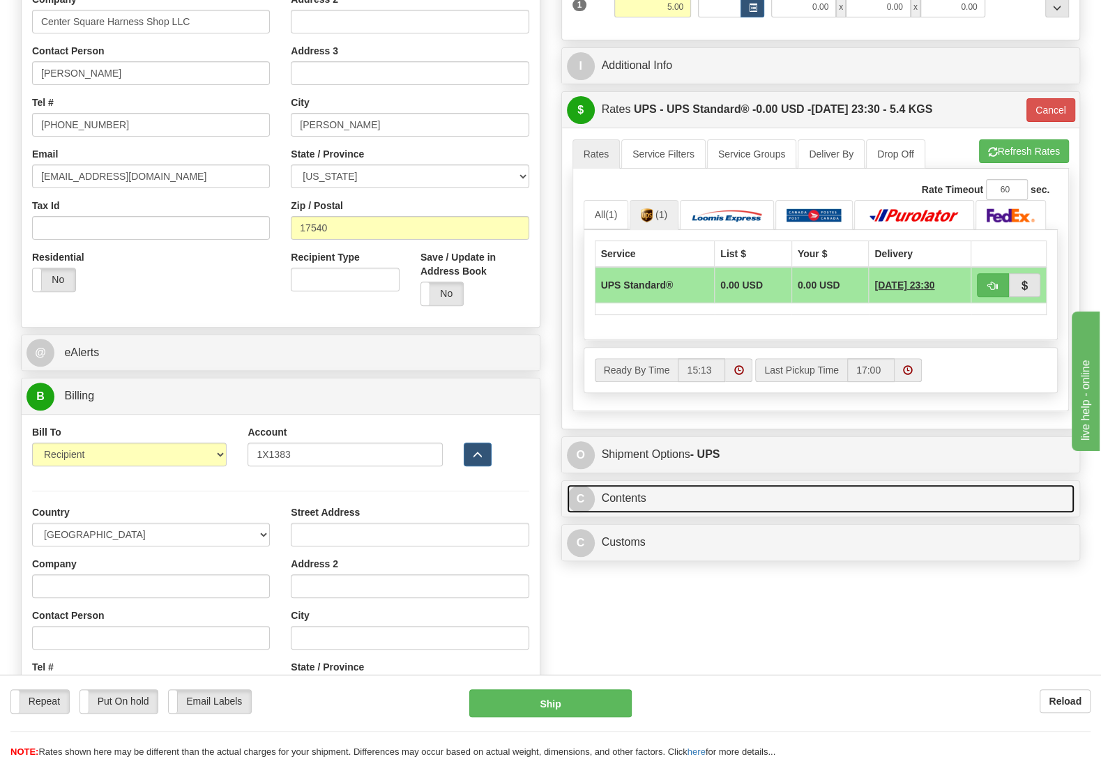
click at [701, 498] on link "C Contents" at bounding box center [821, 499] width 508 height 29
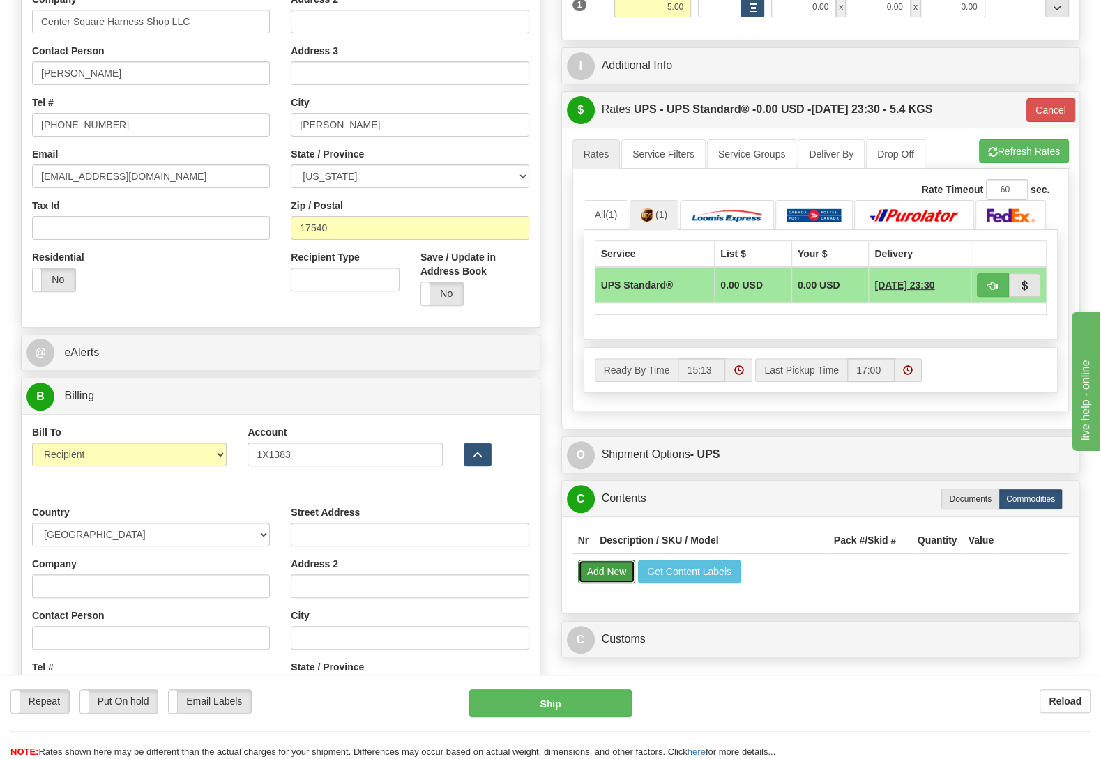
click at [600, 583] on button "Add New" at bounding box center [607, 572] width 58 height 24
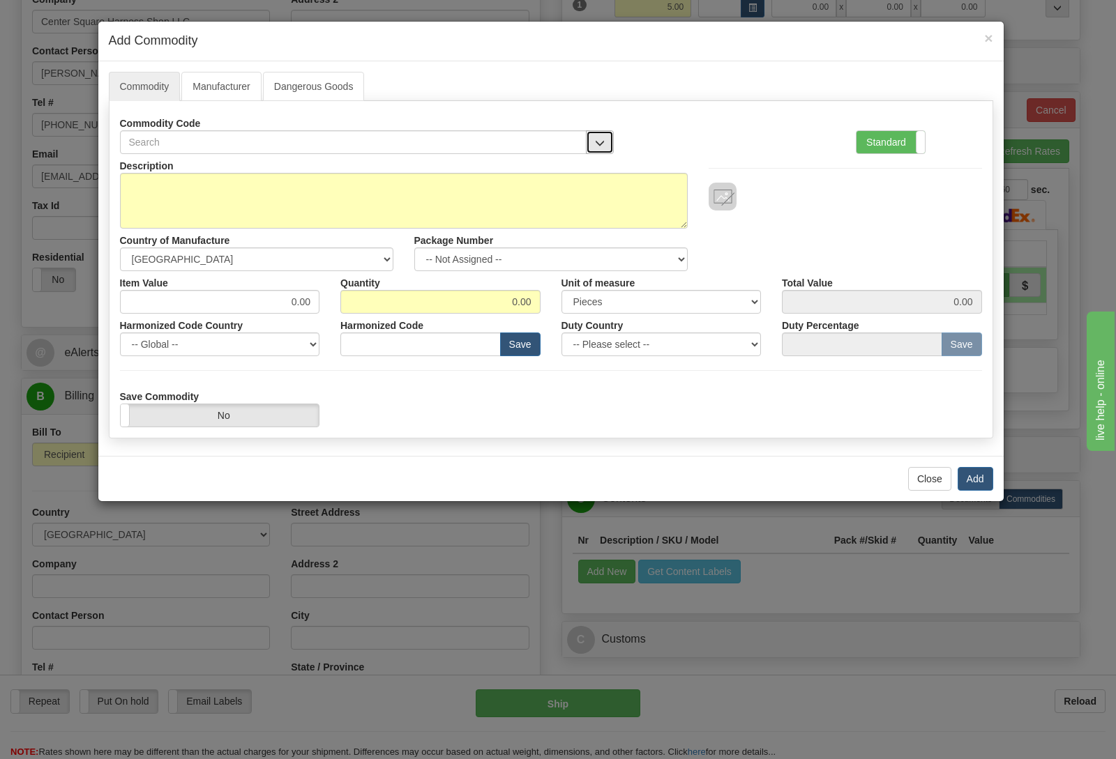
click at [607, 144] on button "button" at bounding box center [600, 142] width 28 height 24
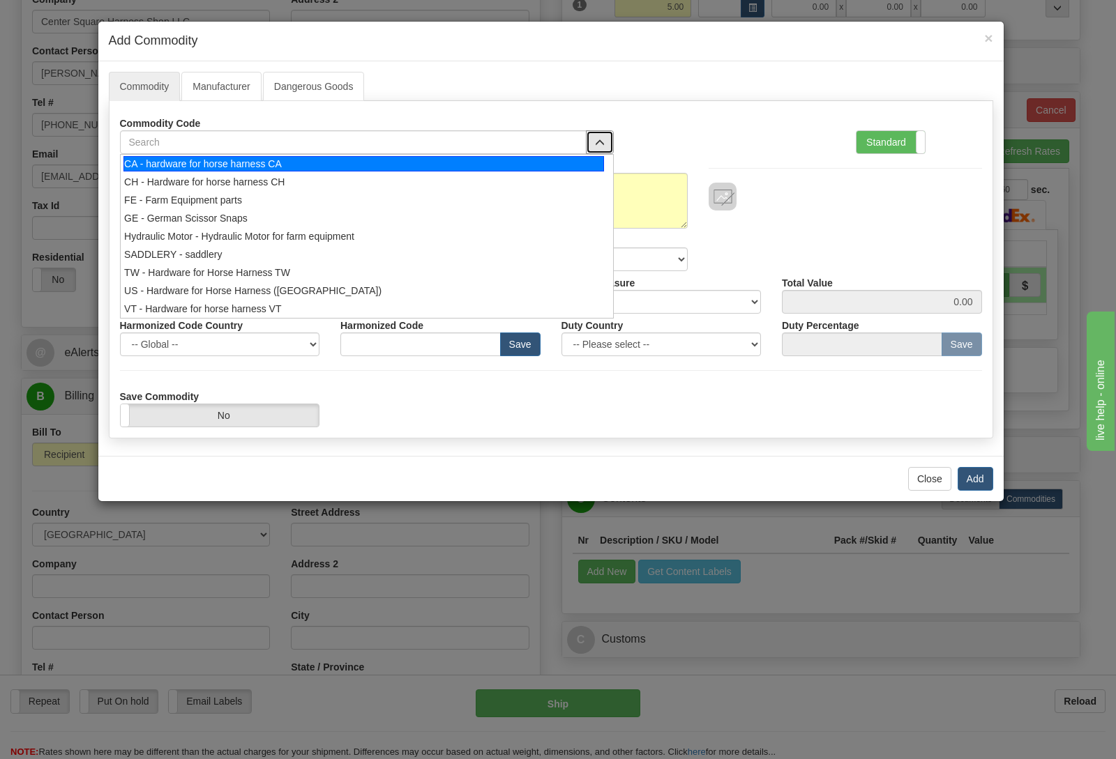
click at [367, 168] on div "CA - hardware for horse harness CA" at bounding box center [363, 163] width 481 height 15
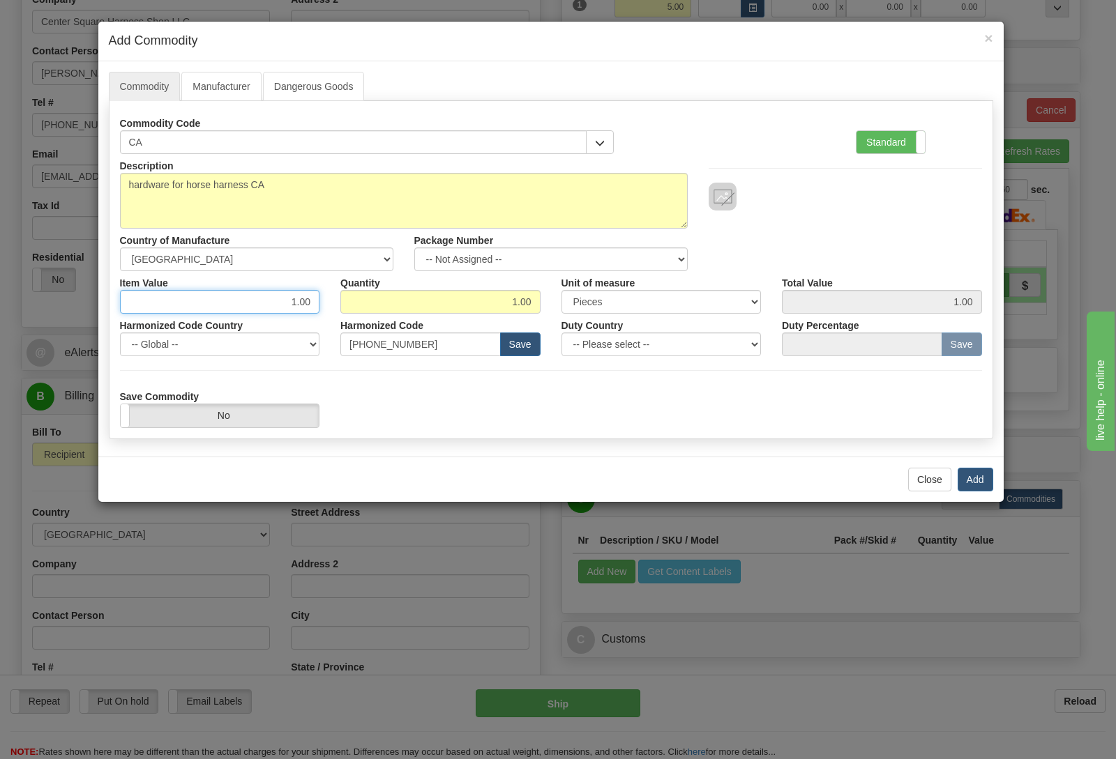
drag, startPoint x: 268, startPoint y: 300, endPoint x: 366, endPoint y: 314, distance: 99.3
click at [320, 314] on input "1.00" at bounding box center [220, 302] width 200 height 24
type input "212.50"
click at [986, 490] on button "Add" at bounding box center [976, 480] width 36 height 24
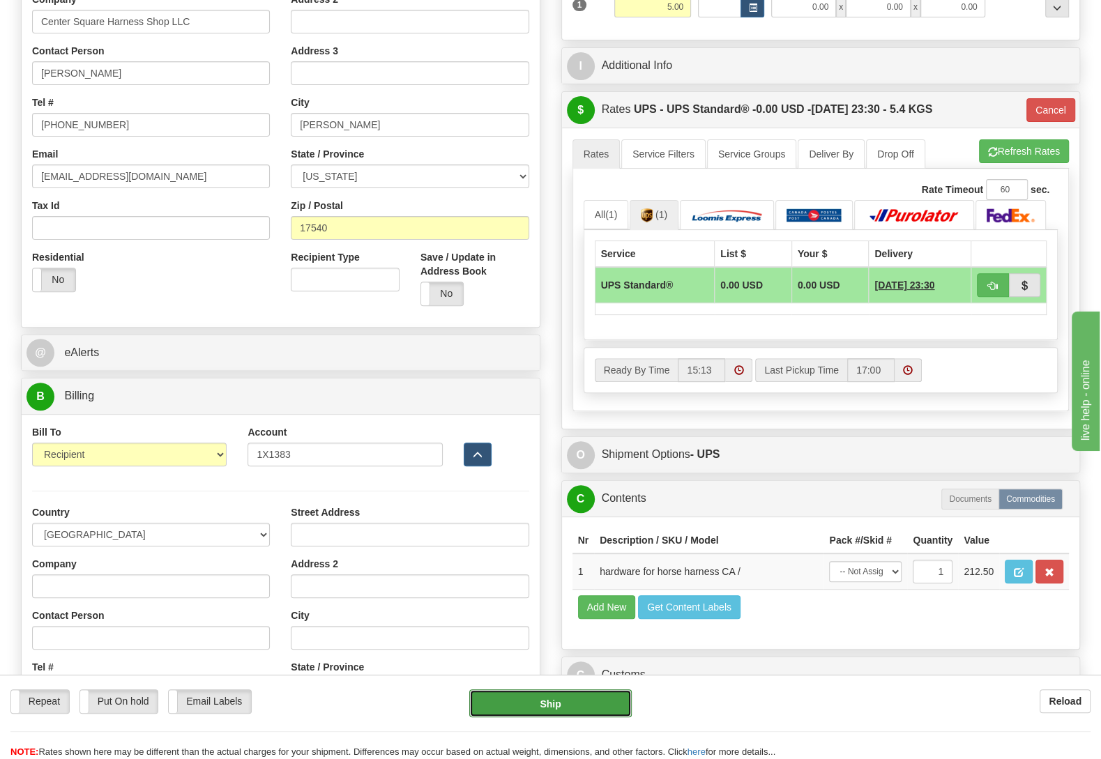
click at [559, 702] on button "Ship" at bounding box center [550, 704] width 162 height 28
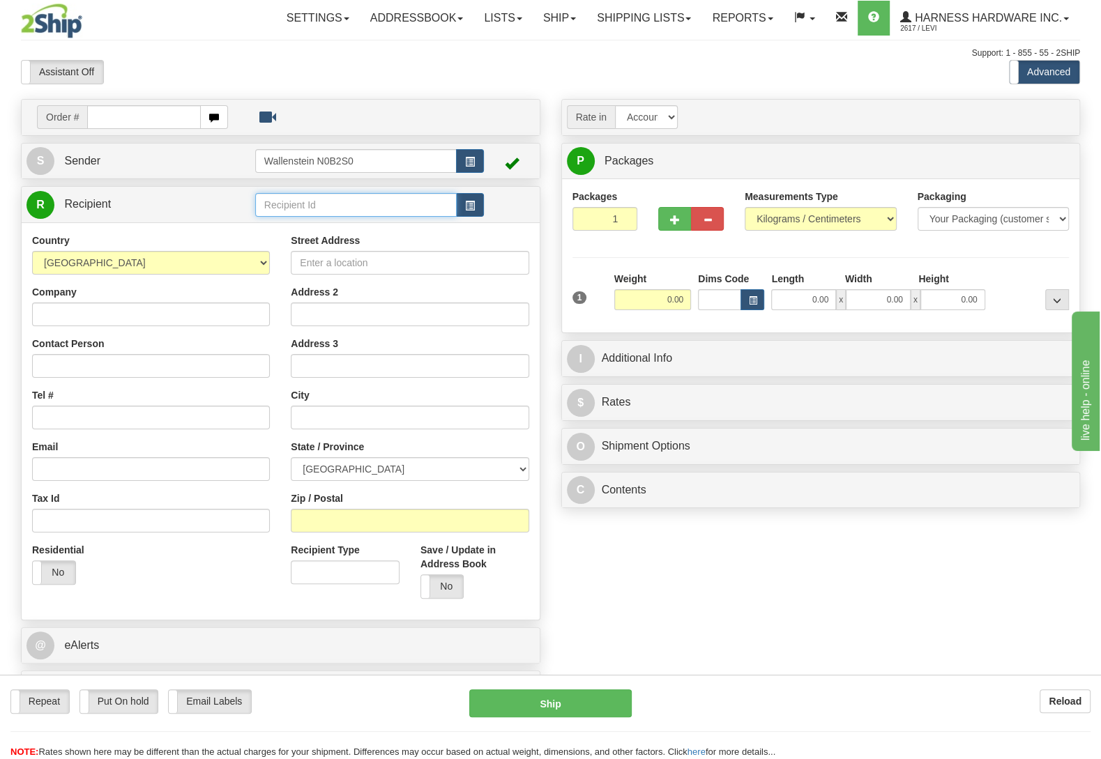
click at [288, 201] on input "text" at bounding box center [356, 205] width 202 height 24
type input "FREH"
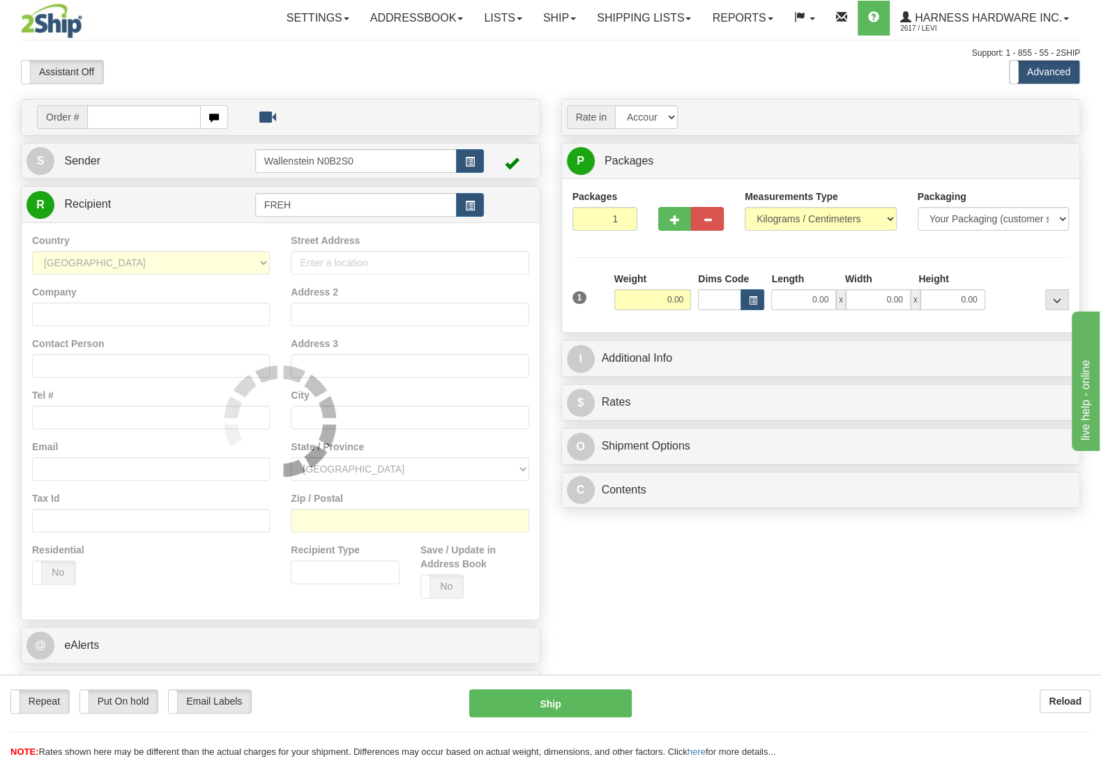
click at [349, 227] on div at bounding box center [281, 421] width 518 height 397
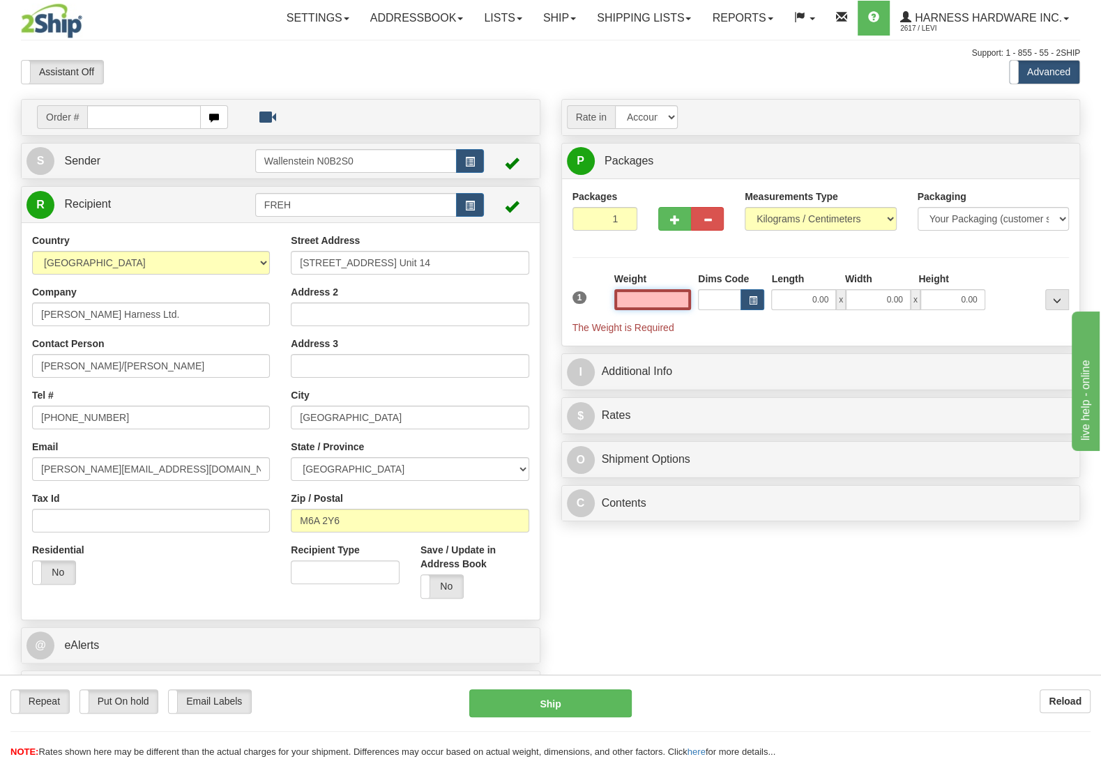
drag, startPoint x: 658, startPoint y: 306, endPoint x: 695, endPoint y: 308, distance: 37.0
click at [691, 308] on input "text" at bounding box center [652, 299] width 77 height 21
type input "2.00"
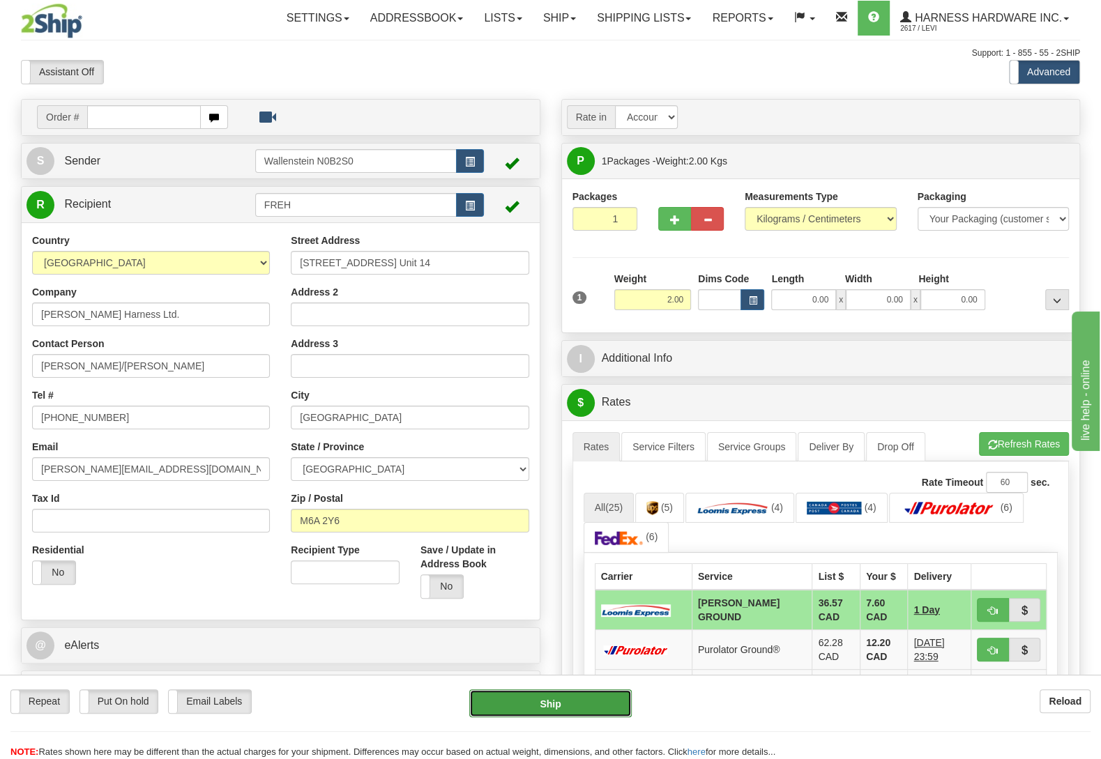
click at [554, 695] on button "Ship" at bounding box center [550, 704] width 162 height 28
type input "DD"
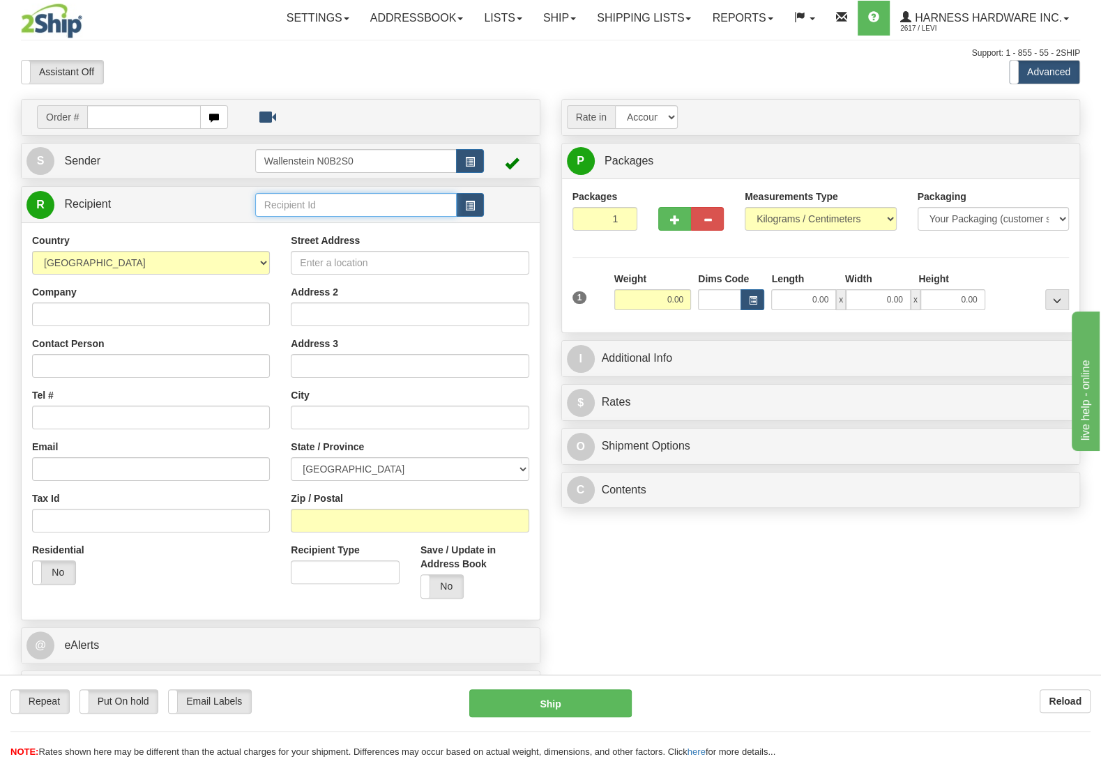
click at [335, 213] on input "text" at bounding box center [356, 205] width 202 height 24
type input "hids"
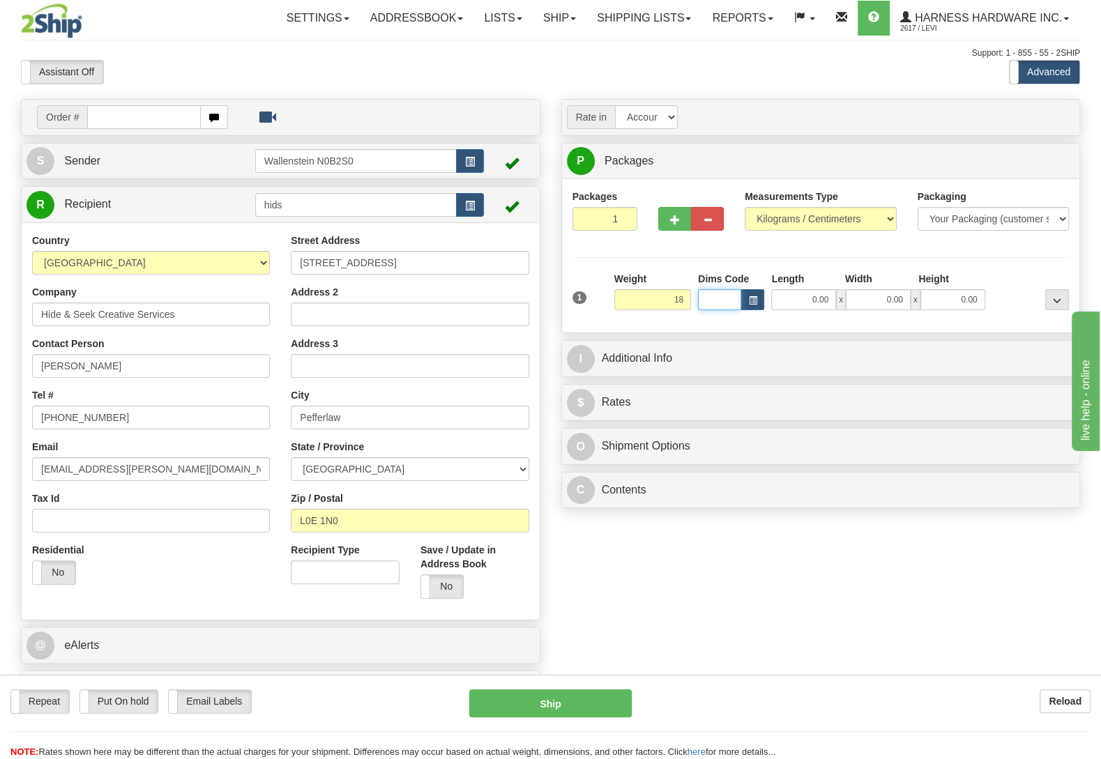
type input "18.00"
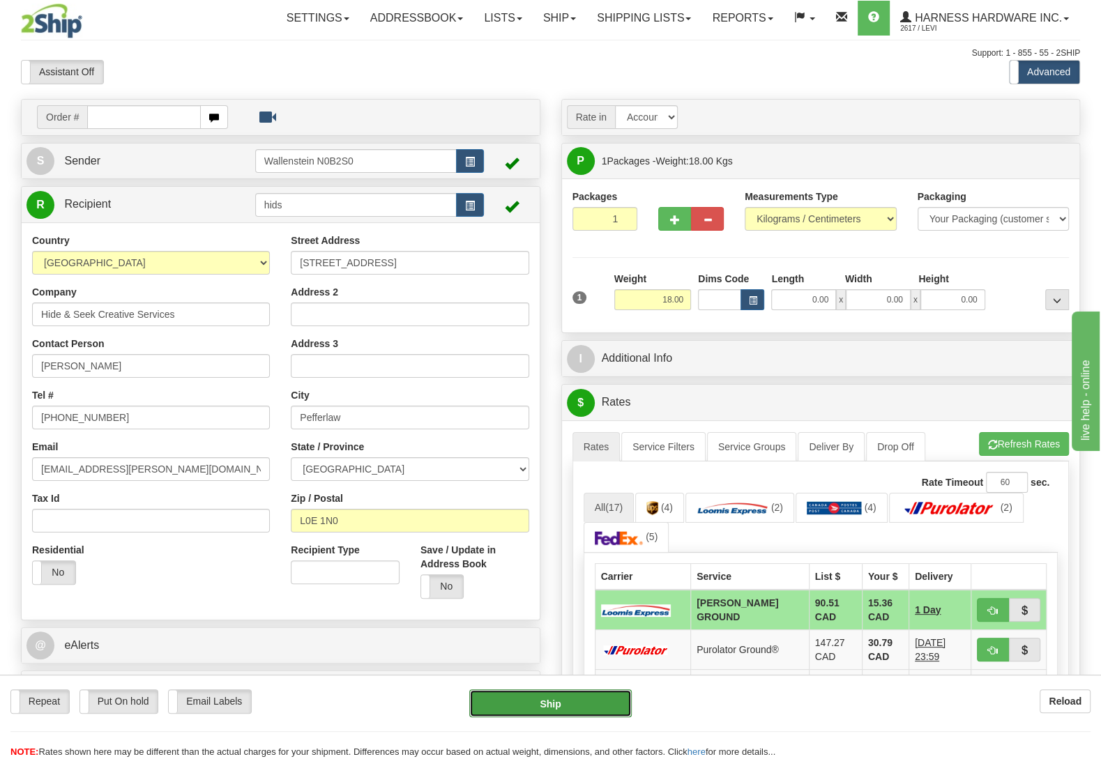
click at [550, 710] on button "Ship" at bounding box center [550, 704] width 162 height 28
type input "DD"
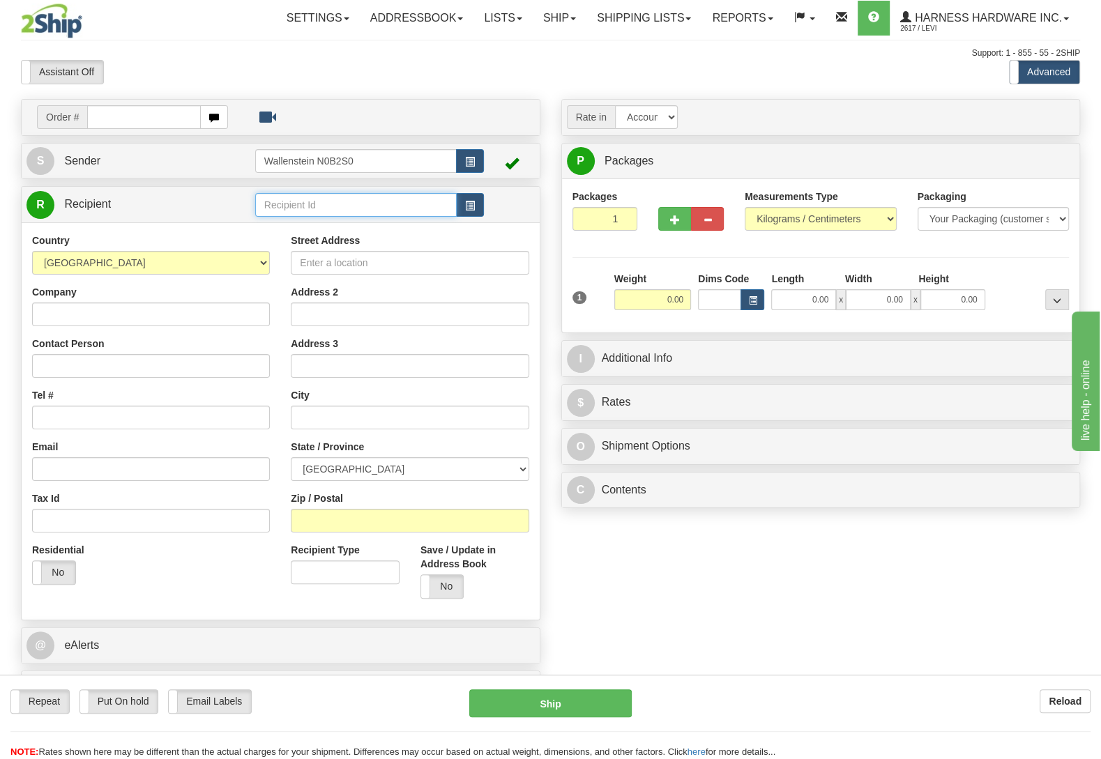
click at [318, 212] on input "text" at bounding box center [356, 205] width 202 height 24
type input "mare"
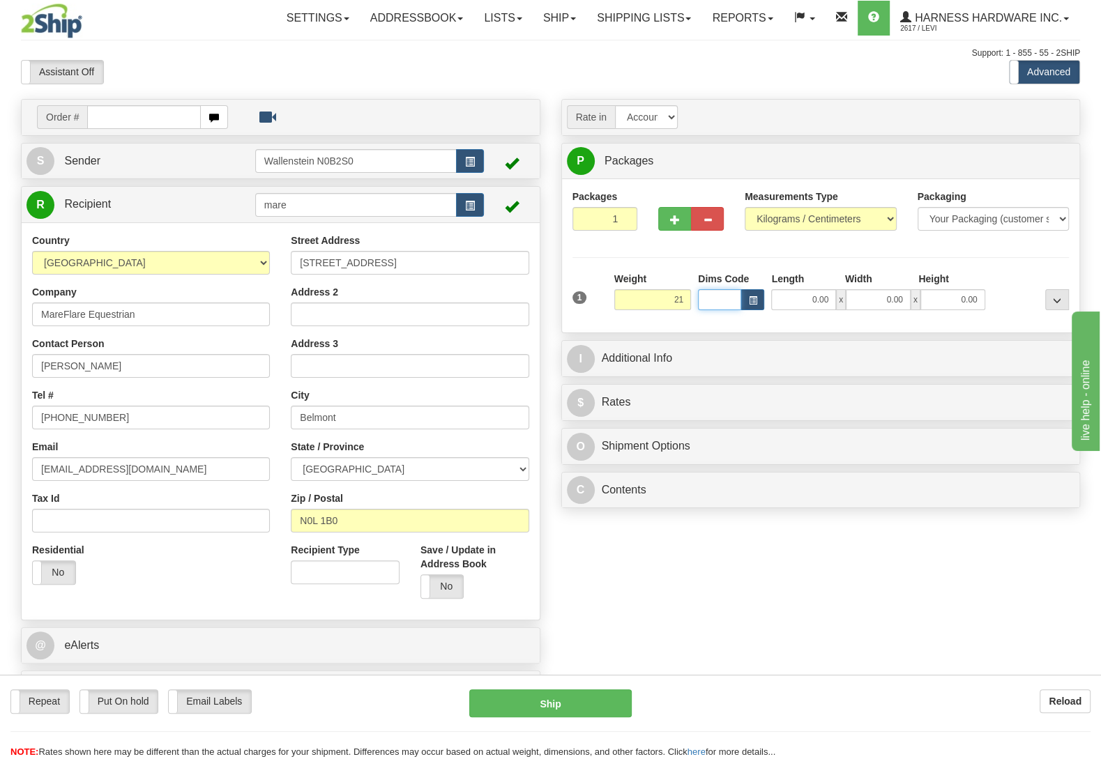
type input "21.00"
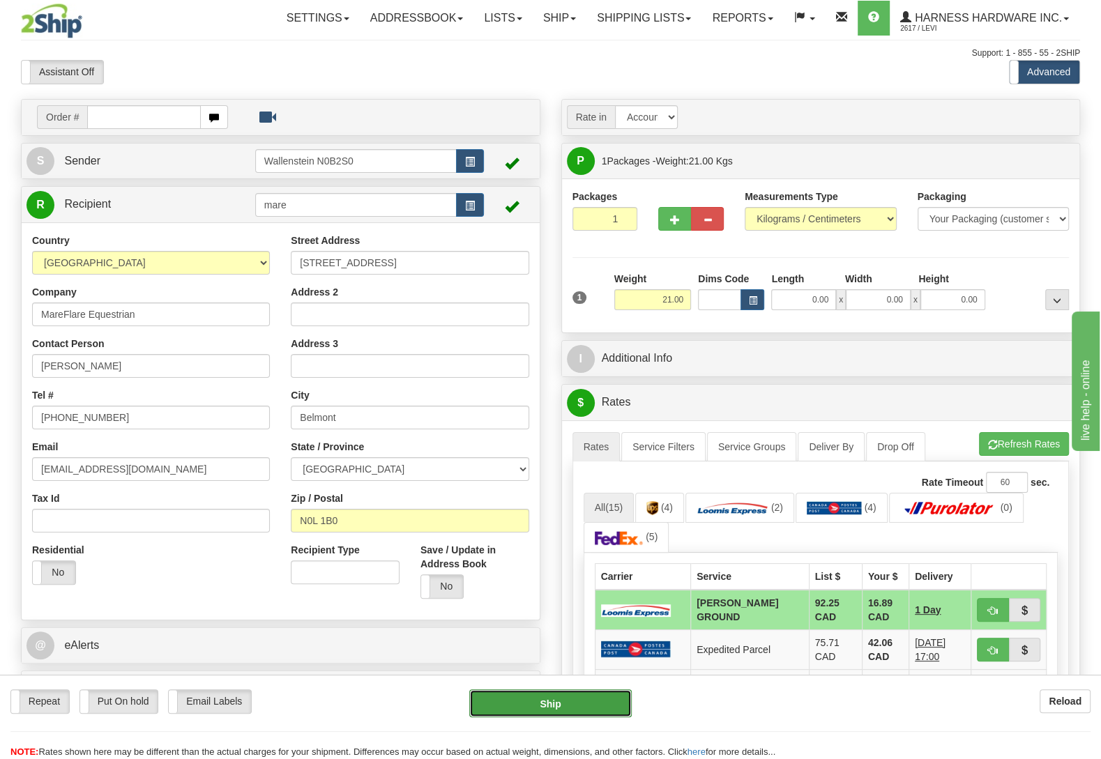
click at [578, 707] on button "Ship" at bounding box center [550, 704] width 162 height 28
type input "DD"
